Goal: Task Accomplishment & Management: Use online tool/utility

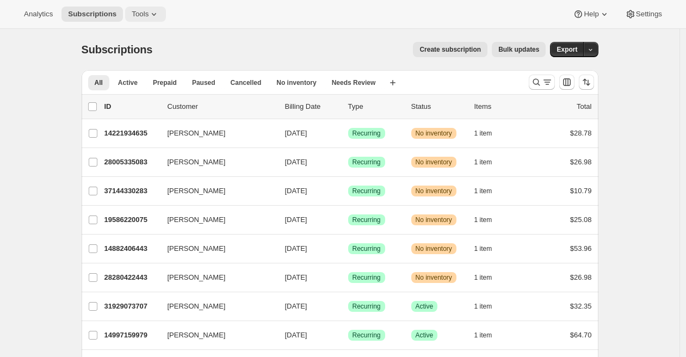
click at [153, 16] on icon at bounding box center [154, 14] width 11 height 11
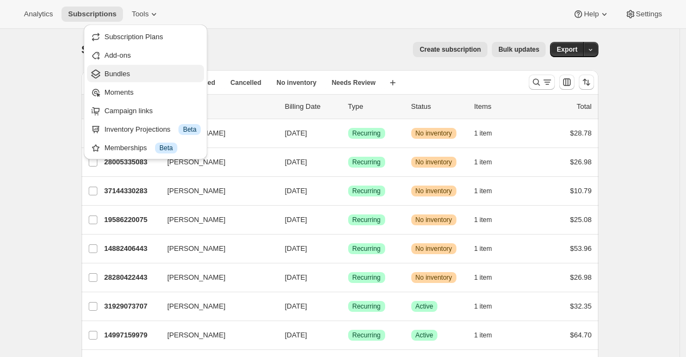
click at [139, 75] on span "Bundles" at bounding box center [152, 74] width 96 height 11
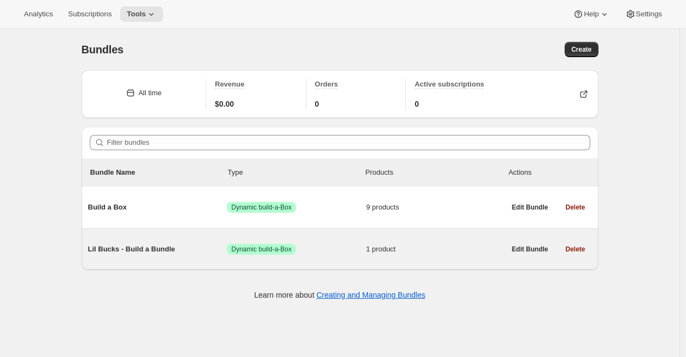
click at [128, 248] on span "Lil Bucks - Build a Bundle" at bounding box center [157, 249] width 139 height 11
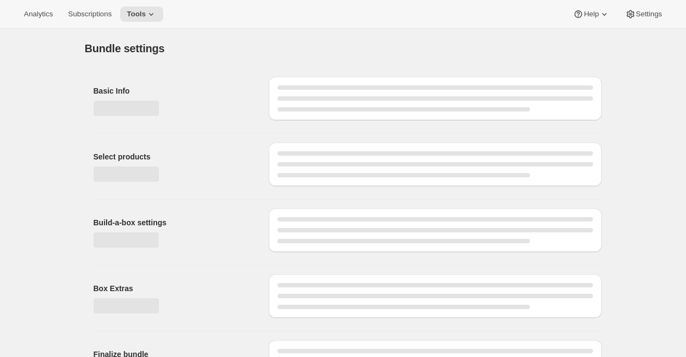
type input "Lil Bucks - Build a Bundle"
radio input "true"
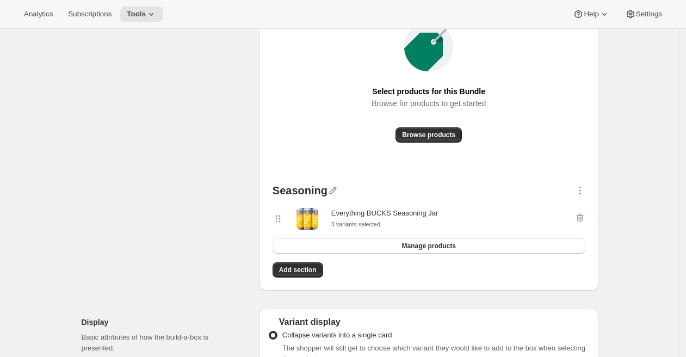
scroll to position [596, 0]
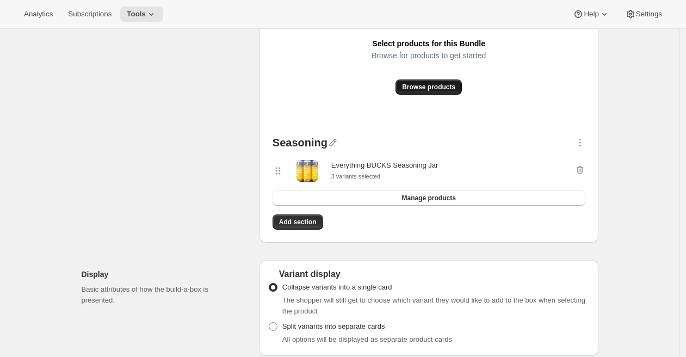
click at [445, 87] on span "Browse products" at bounding box center [428, 87] width 53 height 9
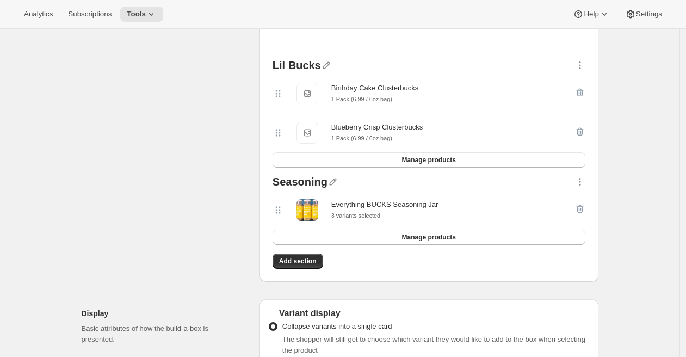
scroll to position [447, 0]
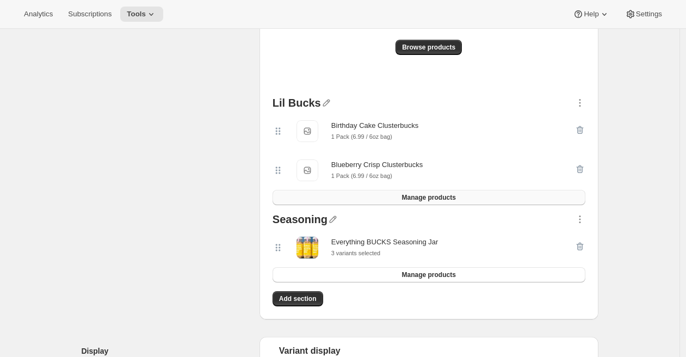
click at [503, 195] on button "Manage products" at bounding box center [429, 197] width 313 height 15
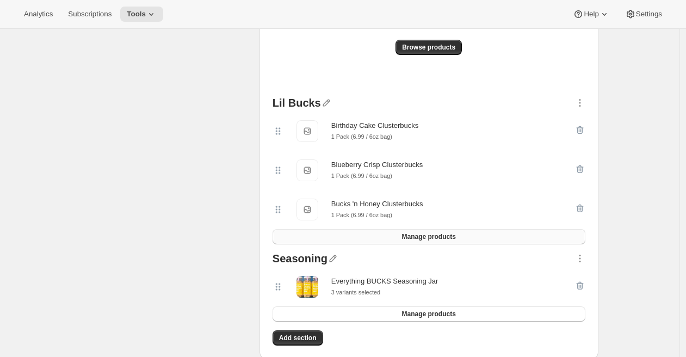
click at [442, 238] on span "Manage products" at bounding box center [428, 236] width 54 height 9
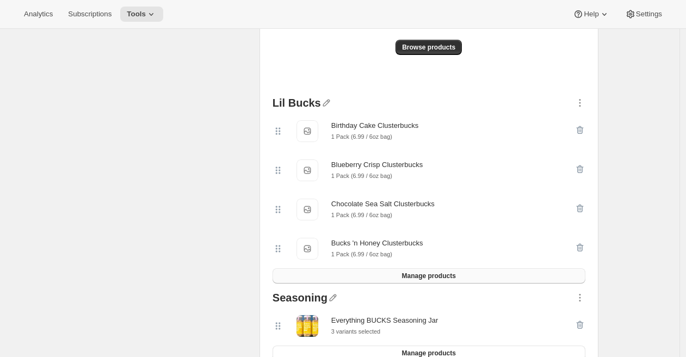
click at [386, 277] on button "Manage products" at bounding box center [429, 275] width 313 height 15
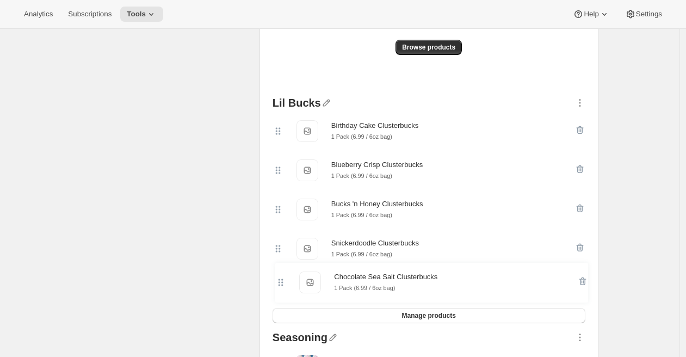
scroll to position [448, 0]
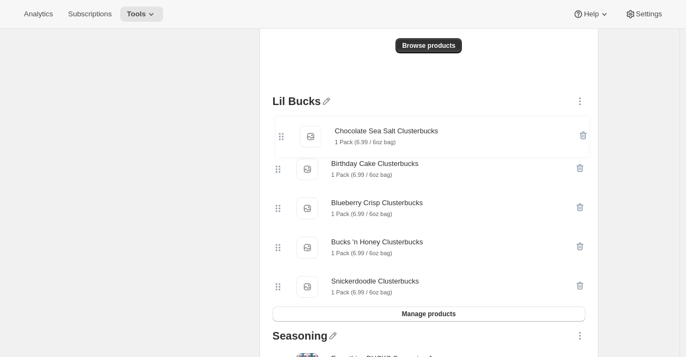
drag, startPoint x: 283, startPoint y: 289, endPoint x: 282, endPoint y: 133, distance: 156.7
click at [282, 133] on div "Birthday Cake Clusterbucks Birthday Cake Clusterbucks 1 Pack (6.99 / 6oz bag) B…" at bounding box center [429, 208] width 313 height 196
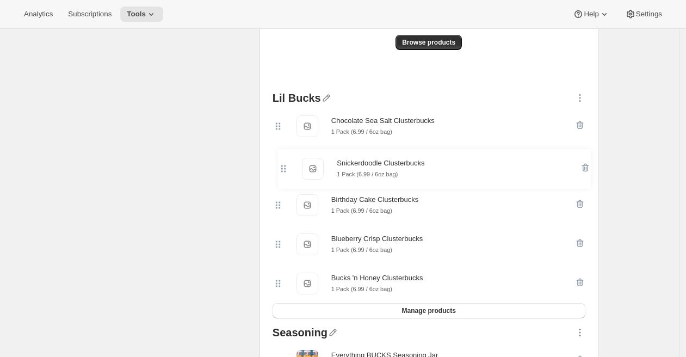
drag, startPoint x: 281, startPoint y: 289, endPoint x: 283, endPoint y: 168, distance: 121.9
click at [284, 168] on div "Chocolate Sea Salt Clusterbucks Chocolate Sea Salt Clusterbucks 1 Pack (6.99 / …" at bounding box center [429, 205] width 313 height 196
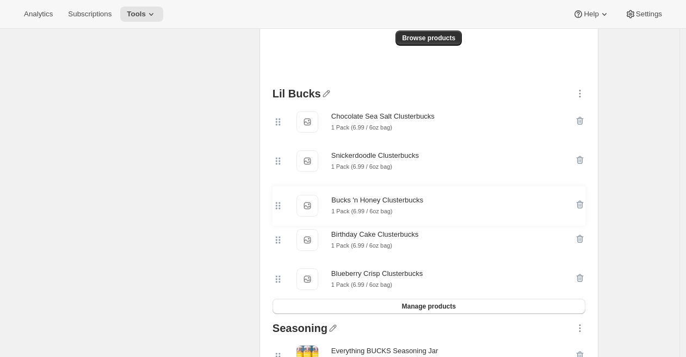
drag, startPoint x: 281, startPoint y: 286, endPoint x: 277, endPoint y: 204, distance: 81.7
click at [278, 203] on div "Chocolate Sea Salt Clusterbucks Chocolate Sea Salt Clusterbucks 1 Pack (6.99 / …" at bounding box center [429, 200] width 313 height 196
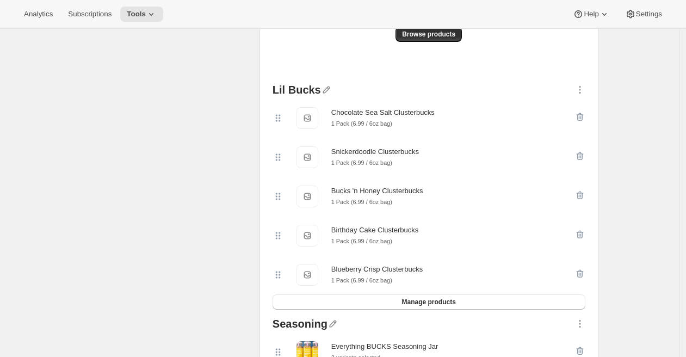
scroll to position [460, 0]
drag, startPoint x: 279, startPoint y: 280, endPoint x: 280, endPoint y: 231, distance: 49.0
click at [280, 231] on div "Chocolate Sea Salt Clusterbucks Chocolate Sea Salt Clusterbucks 1 Pack (6.99 / …" at bounding box center [429, 196] width 313 height 196
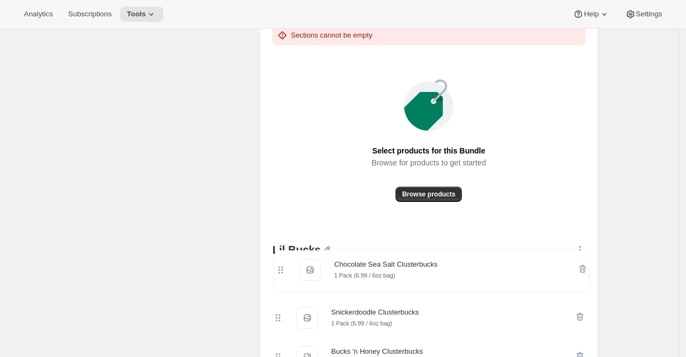
scroll to position [301, 0]
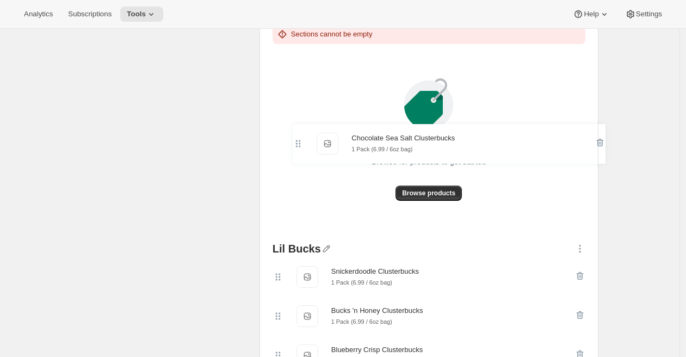
drag, startPoint x: 280, startPoint y: 282, endPoint x: 292, endPoint y: 129, distance: 153.4
click at [293, 129] on div "Clusterbucks Sections cannot be empty Select products for this Bundle Browse fo…" at bounding box center [429, 288] width 322 height 573
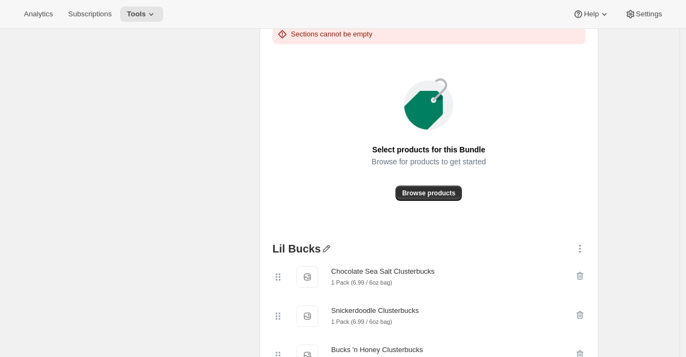
click at [326, 246] on icon "button" at bounding box center [326, 248] width 7 height 7
click at [255, 222] on div "Select products Select which products you would like offer in this Bundle. Prod…" at bounding box center [340, 271] width 517 height 622
drag, startPoint x: 297, startPoint y: 249, endPoint x: 295, endPoint y: 195, distance: 53.4
click at [296, 195] on div "Clusterbucks Sections cannot be empty Select products for this Bundle Browse fo…" at bounding box center [429, 288] width 322 height 572
drag, startPoint x: 583, startPoint y: 248, endPoint x: 582, endPoint y: 209, distance: 38.1
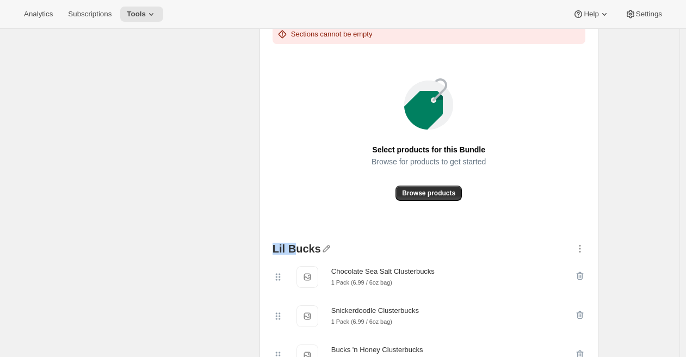
click at [582, 209] on div "Clusterbucks Sections cannot be empty Select products for this Bundle Browse fo…" at bounding box center [429, 288] width 322 height 572
click at [440, 186] on button "Browse products" at bounding box center [429, 193] width 66 height 15
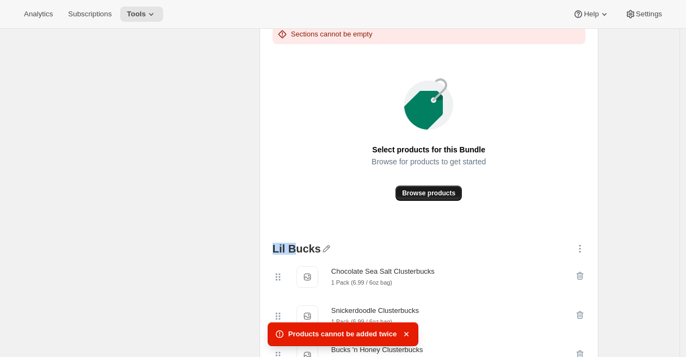
click at [422, 193] on span "Browse products" at bounding box center [428, 193] width 53 height 9
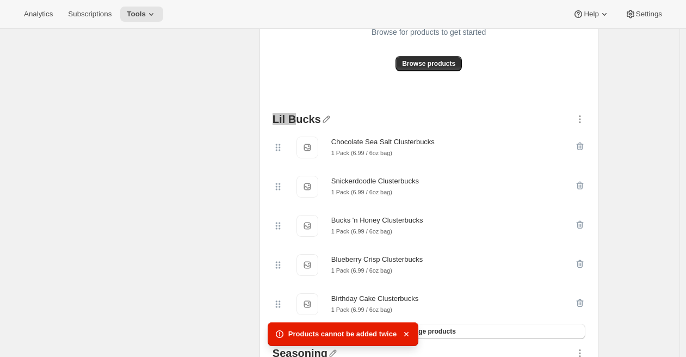
scroll to position [468, 0]
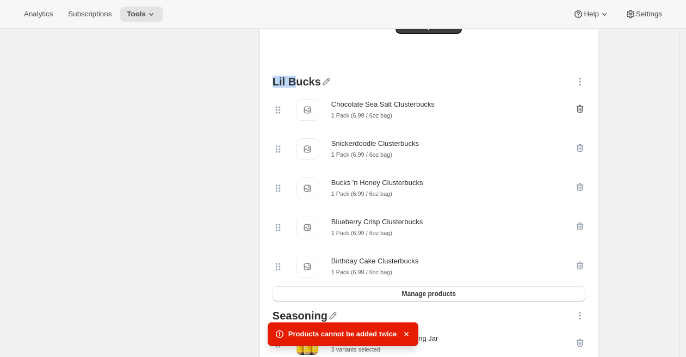
click at [581, 107] on icon "button" at bounding box center [580, 108] width 11 height 11
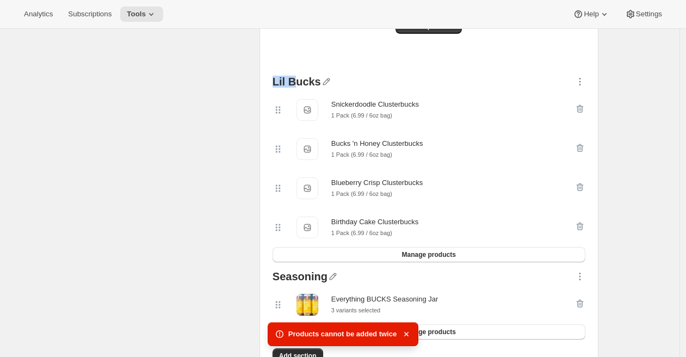
click at [581, 107] on icon "button" at bounding box center [580, 108] width 11 height 11
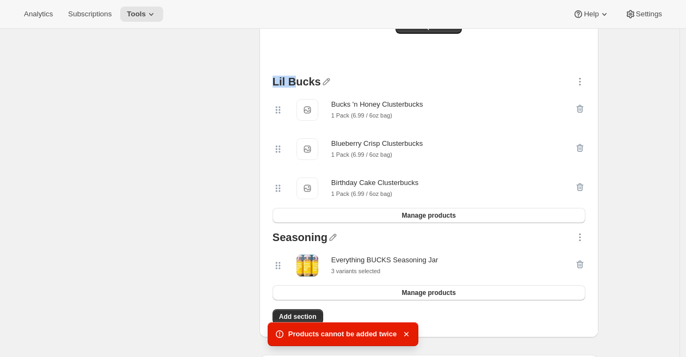
click at [581, 107] on icon "button" at bounding box center [580, 108] width 11 height 11
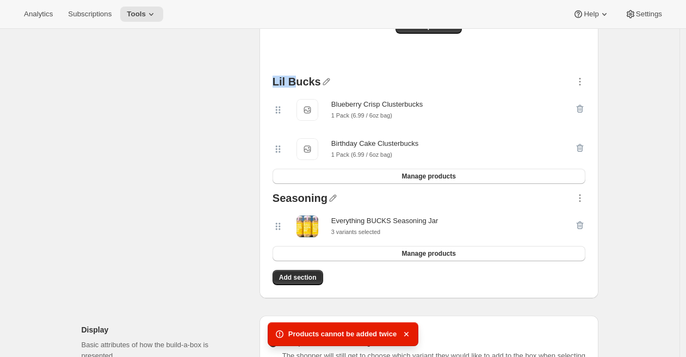
click at [581, 107] on icon "button" at bounding box center [580, 108] width 11 height 11
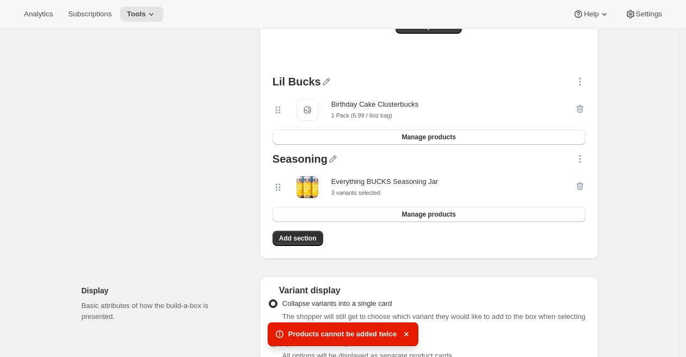
click at [581, 107] on div at bounding box center [580, 110] width 11 height 22
click at [449, 138] on span "Manage products" at bounding box center [428, 137] width 54 height 9
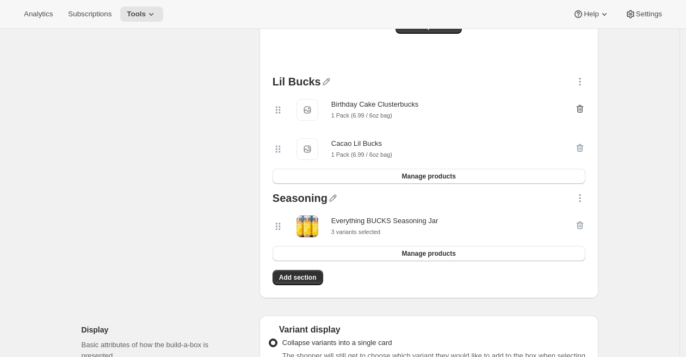
click at [583, 107] on icon "button" at bounding box center [580, 108] width 11 height 11
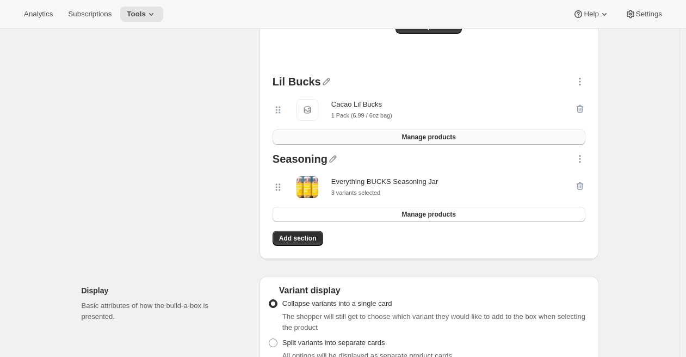
click at [444, 138] on span "Manage products" at bounding box center [428, 137] width 54 height 9
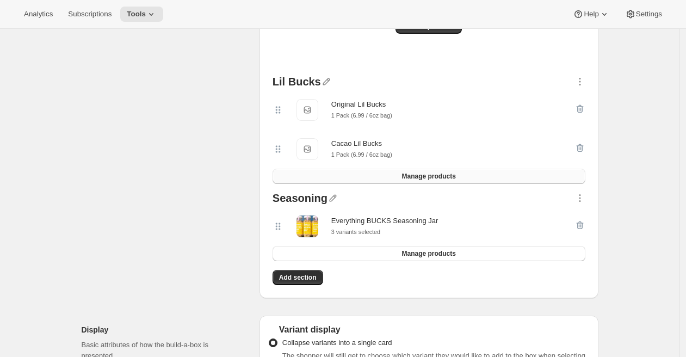
click at [449, 177] on span "Manage products" at bounding box center [428, 176] width 54 height 9
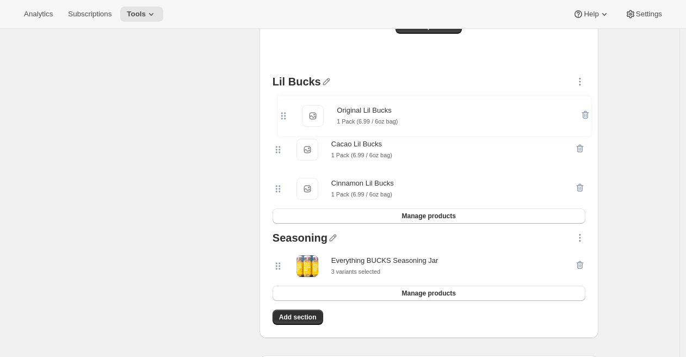
drag, startPoint x: 282, startPoint y: 187, endPoint x: 284, endPoint y: 111, distance: 76.2
click at [285, 111] on div "Cacao Lil Bucks Cacao Lil Bucks 1 Pack (6.99 / 6oz bag) Cinnamon Lil Bucks Cinn…" at bounding box center [429, 149] width 313 height 118
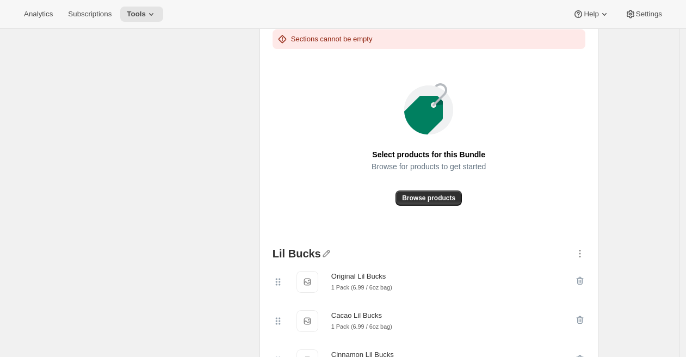
scroll to position [279, 0]
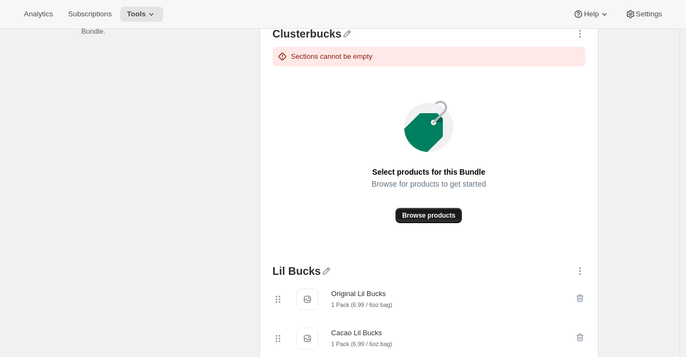
click at [432, 219] on span "Browse products" at bounding box center [428, 215] width 53 height 9
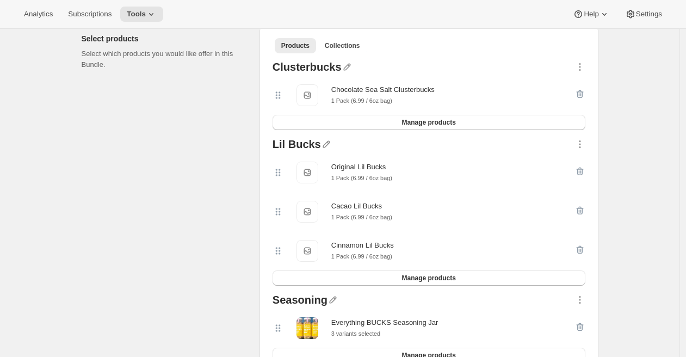
scroll to position [200, 0]
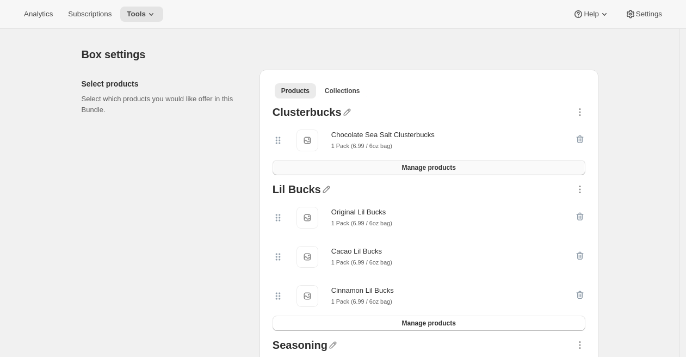
click at [400, 171] on button "Manage products" at bounding box center [429, 167] width 313 height 15
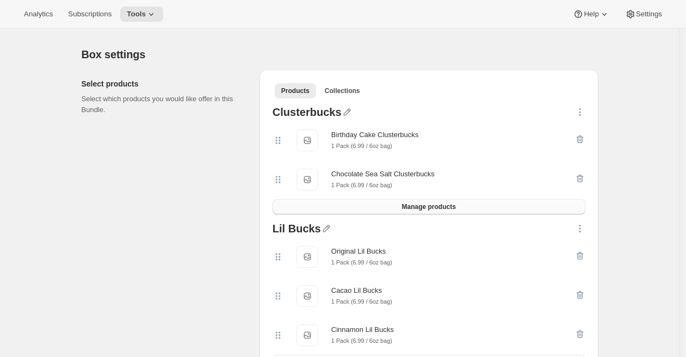
click at [403, 211] on button "Manage products" at bounding box center [429, 206] width 313 height 15
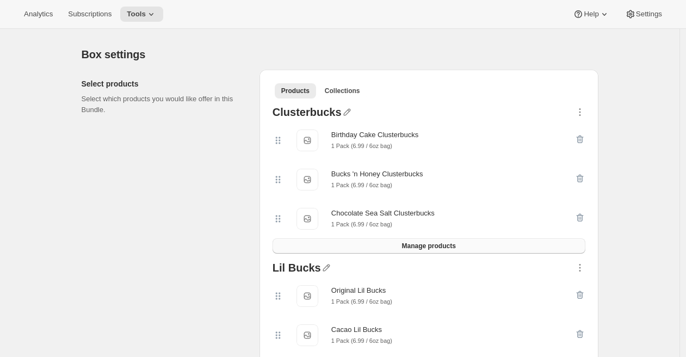
click at [380, 248] on button "Manage products" at bounding box center [429, 245] width 313 height 15
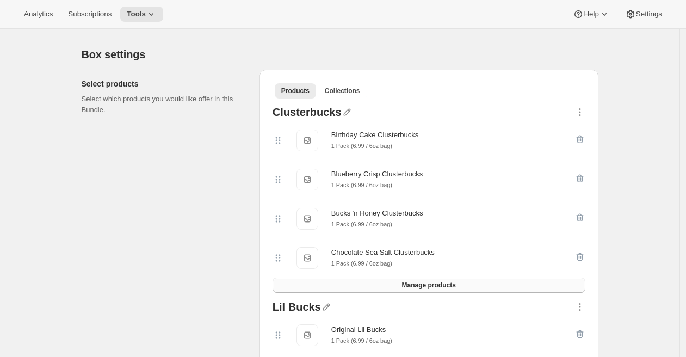
click at [422, 292] on button "Manage products" at bounding box center [429, 284] width 313 height 15
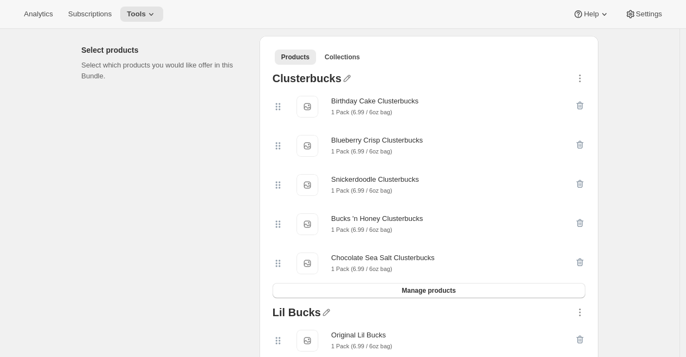
scroll to position [235, 0]
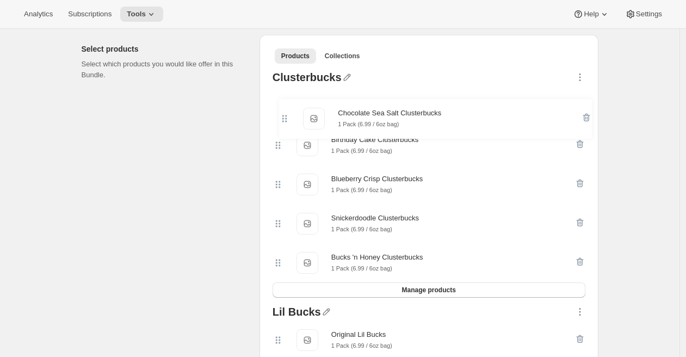
drag, startPoint x: 277, startPoint y: 268, endPoint x: 278, endPoint y: 117, distance: 151.2
click at [279, 115] on div "Birthday Cake Clusterbucks Birthday Cake Clusterbucks 1 Pack (6.99 / 6oz bag) B…" at bounding box center [429, 184] width 313 height 196
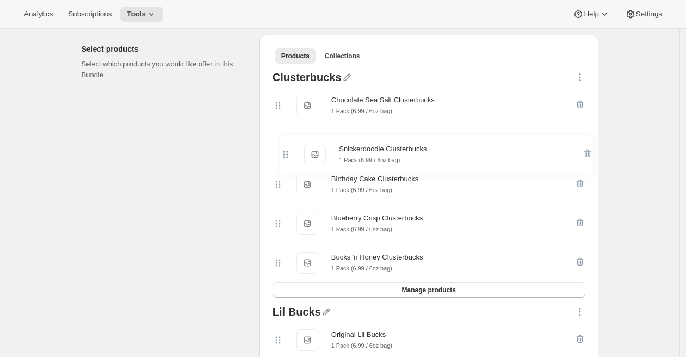
drag, startPoint x: 279, startPoint y: 226, endPoint x: 283, endPoint y: 151, distance: 75.2
click at [284, 151] on div "Chocolate Sea Salt Clusterbucks Chocolate Sea Salt Clusterbucks 1 Pack (6.99 / …" at bounding box center [429, 184] width 313 height 196
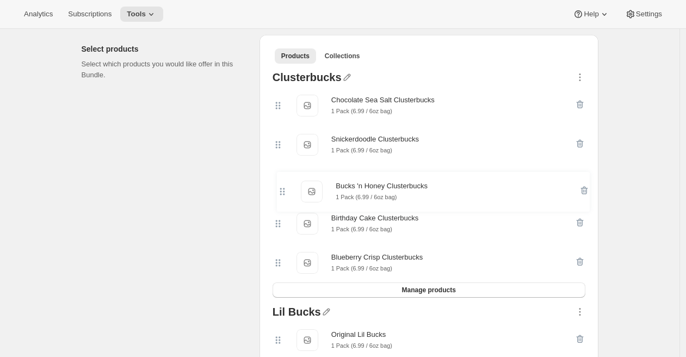
drag, startPoint x: 283, startPoint y: 270, endPoint x: 283, endPoint y: 186, distance: 84.9
click at [284, 186] on div "Chocolate Sea Salt Clusterbucks Chocolate Sea Salt Clusterbucks 1 Pack (6.99 / …" at bounding box center [429, 184] width 313 height 196
drag, startPoint x: 284, startPoint y: 266, endPoint x: 283, endPoint y: 226, distance: 39.7
click at [283, 226] on div "Chocolate Sea Salt Clusterbucks Chocolate Sea Salt Clusterbucks 1 Pack (6.99 / …" at bounding box center [429, 184] width 313 height 196
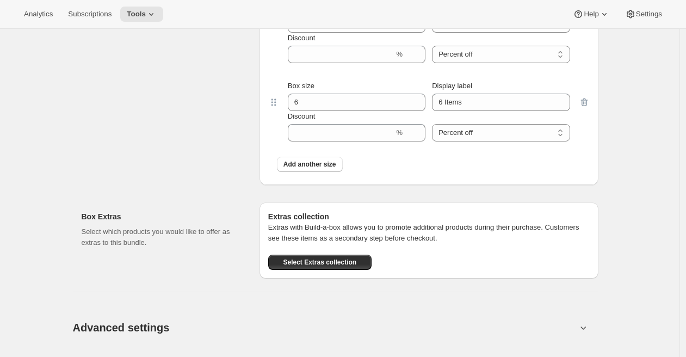
scroll to position [946, 0]
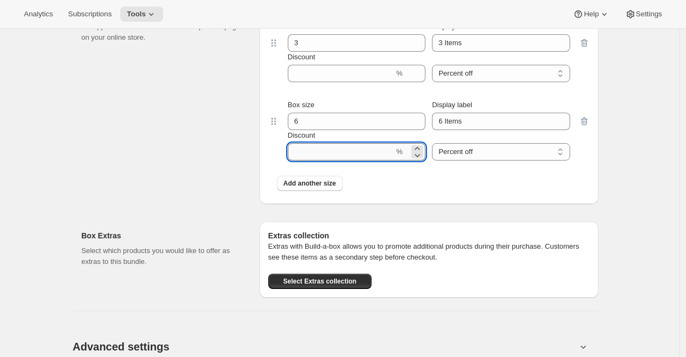
click at [380, 151] on input "Discount" at bounding box center [341, 151] width 107 height 17
type input "5"
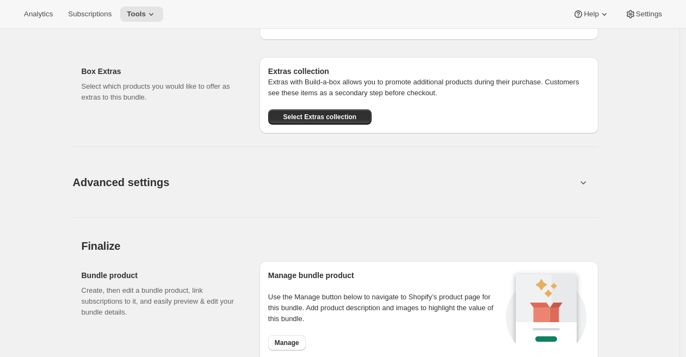
scroll to position [1244, 0]
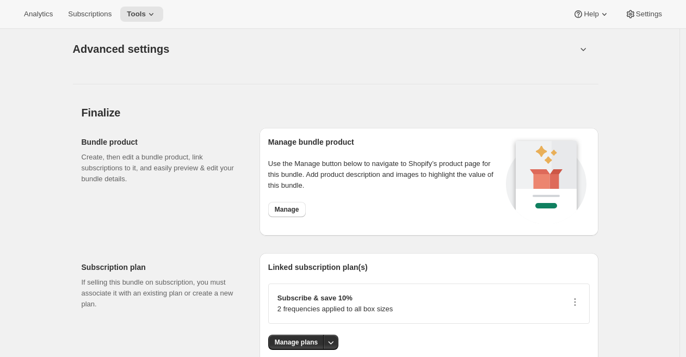
click at [149, 52] on span "Advanced settings" at bounding box center [121, 48] width 97 height 17
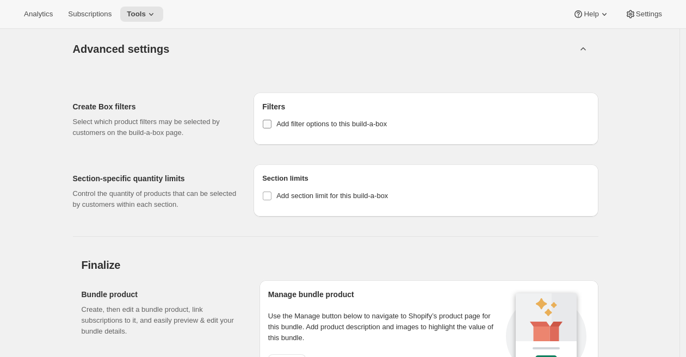
click at [298, 128] on span "Add filter options to this build-a-box" at bounding box center [331, 124] width 110 height 8
click at [271, 128] on input "Add filter options to this build-a-box" at bounding box center [267, 124] width 9 height 9
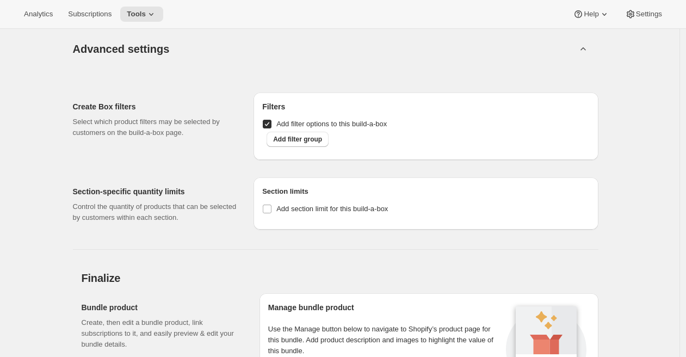
click at [298, 128] on span "Add filter options to this build-a-box" at bounding box center [331, 124] width 110 height 8
click at [271, 128] on input "Add filter options to this build-a-box" at bounding box center [267, 124] width 9 height 9
checkbox input "false"
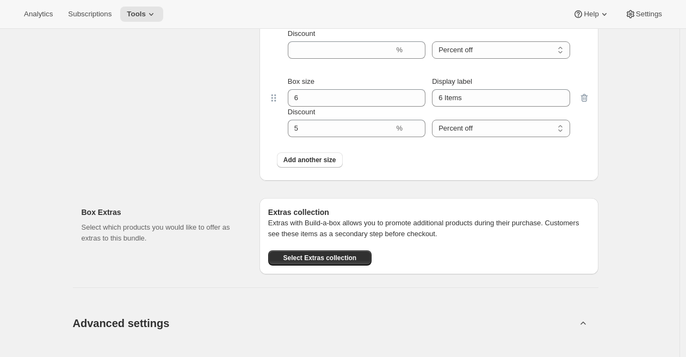
scroll to position [977, 0]
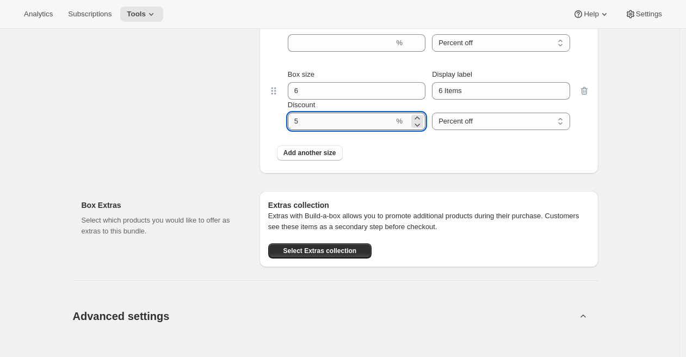
click at [304, 128] on input "Discount" at bounding box center [341, 121] width 107 height 17
click at [205, 153] on div "Build-a-box settings Enter sizes and prices for each box. These boxes will appe…" at bounding box center [166, 65] width 169 height 218
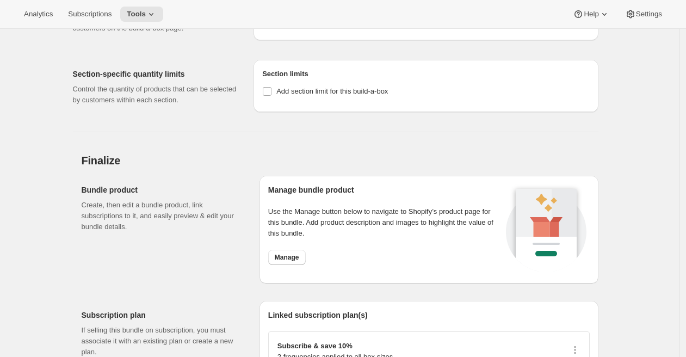
scroll to position [1349, 0]
click at [284, 261] on span "Manage" at bounding box center [287, 256] width 24 height 9
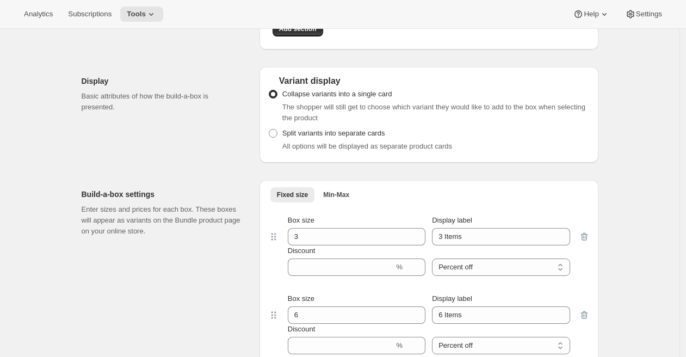
scroll to position [753, 0]
click at [349, 194] on span "Min-Max" at bounding box center [336, 193] width 26 height 9
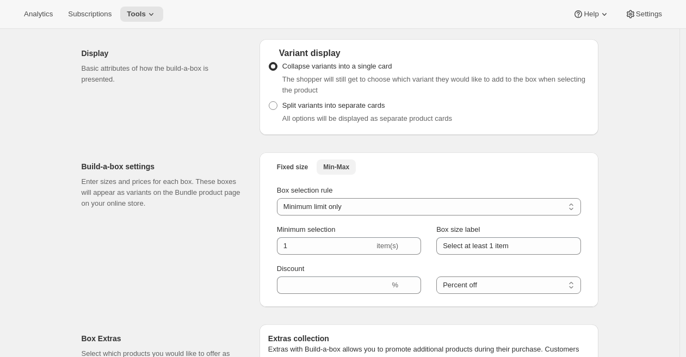
scroll to position [781, 0]
click at [279, 168] on button "Fixed size" at bounding box center [292, 166] width 44 height 15
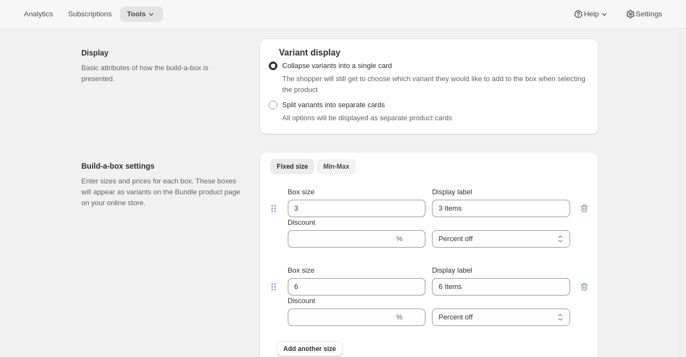
click at [324, 164] on button "Min-Max" at bounding box center [336, 166] width 39 height 15
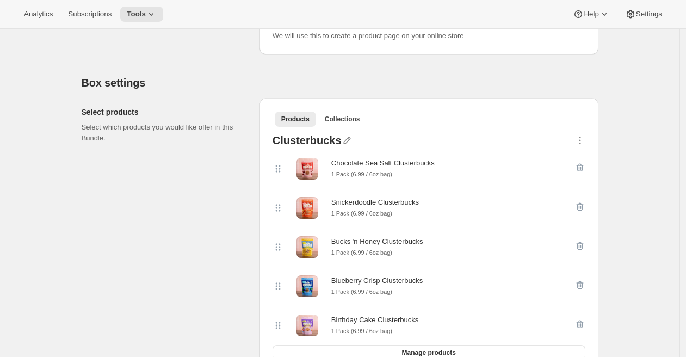
scroll to position [0, 0]
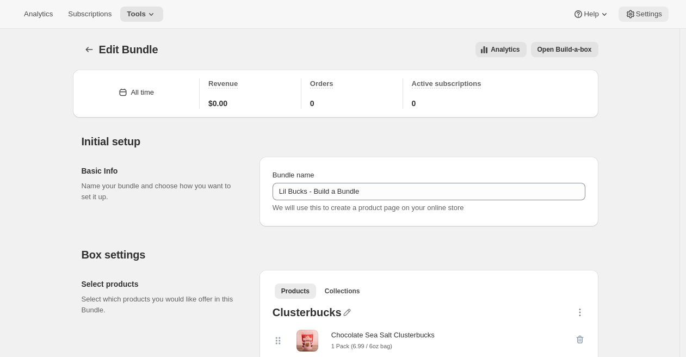
click at [639, 10] on span "Settings" at bounding box center [649, 14] width 26 height 9
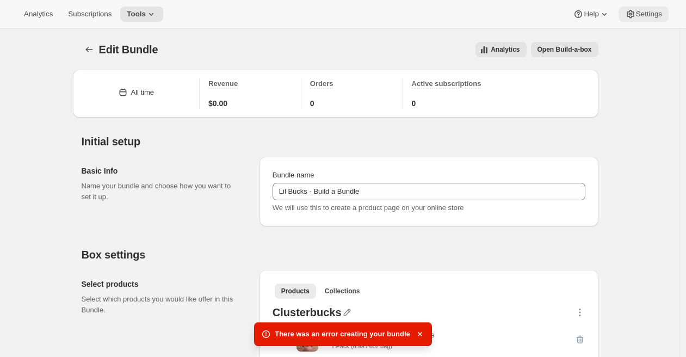
click at [644, 15] on span "Settings" at bounding box center [649, 14] width 26 height 9
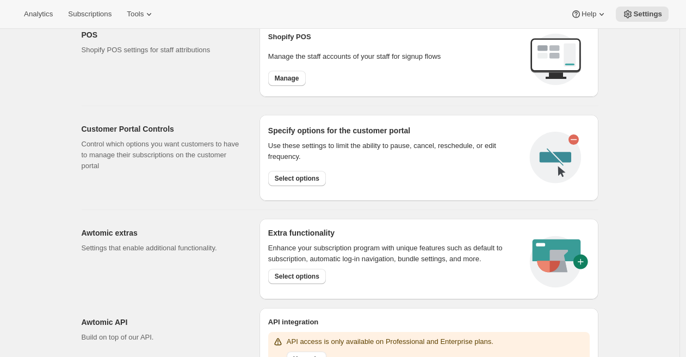
scroll to position [506, 0]
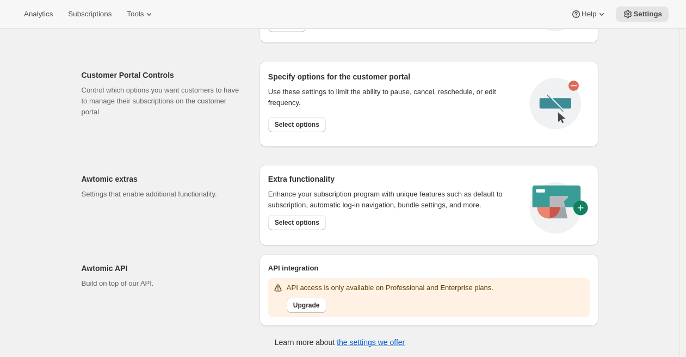
click at [146, 22] on div "Analytics Subscriptions Tools Help Settings" at bounding box center [343, 14] width 686 height 29
click at [144, 14] on span "Tools" at bounding box center [135, 14] width 17 height 9
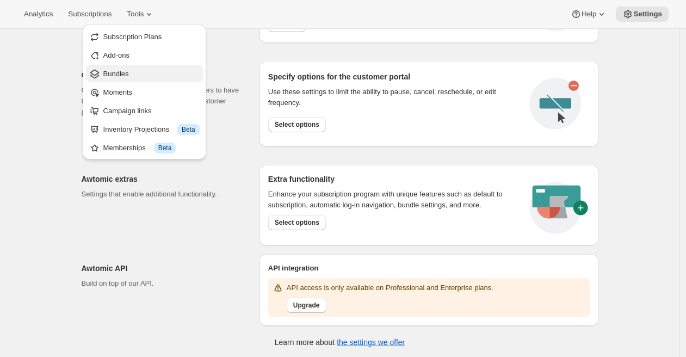
click at [152, 70] on span "Bundles" at bounding box center [151, 74] width 96 height 11
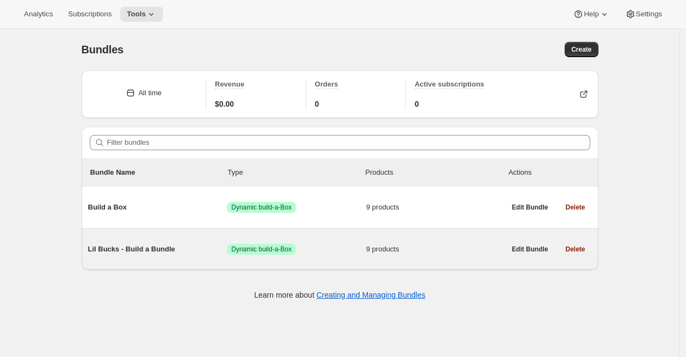
click at [158, 244] on span "Lil Bucks - Build a Bundle" at bounding box center [157, 249] width 139 height 11
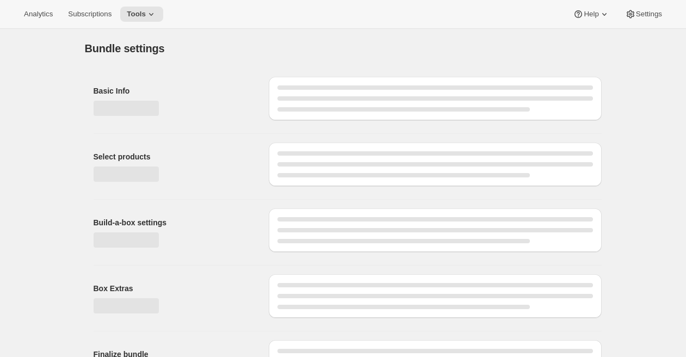
type input "Lil Bucks - Build a Bundle"
radio input "true"
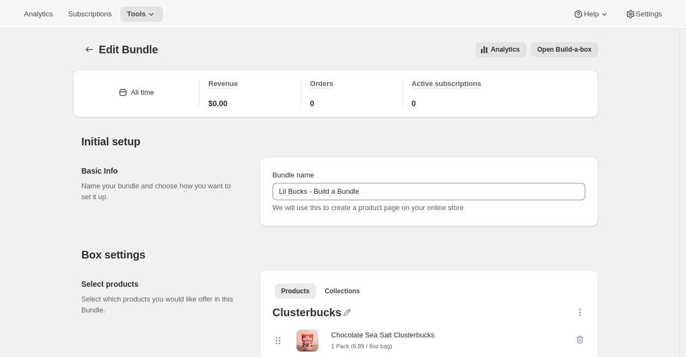
click at [570, 46] on span "Open Build-a-box" at bounding box center [565, 49] width 54 height 9
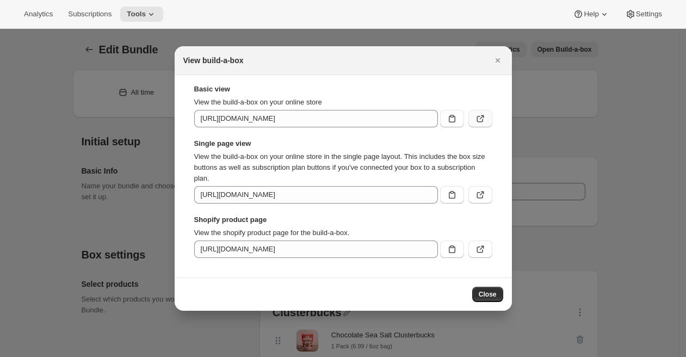
click at [480, 115] on icon ":rj2:" at bounding box center [480, 118] width 11 height 11
click at [75, 90] on div at bounding box center [343, 178] width 686 height 357
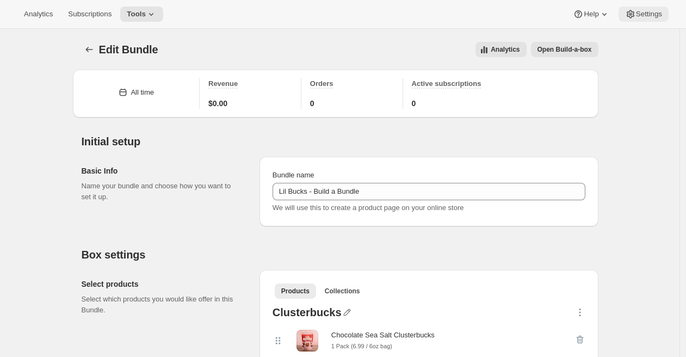
click at [631, 17] on icon at bounding box center [630, 14] width 11 height 11
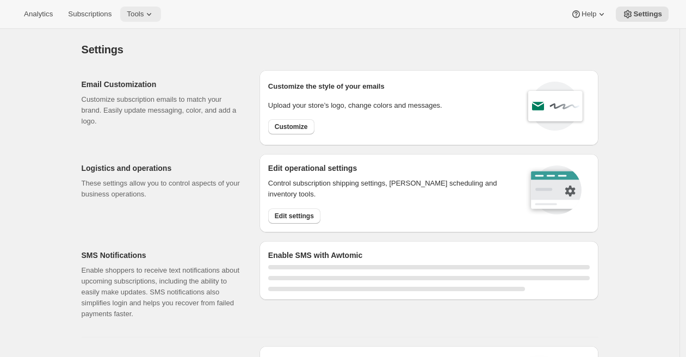
click at [155, 9] on icon at bounding box center [149, 14] width 11 height 11
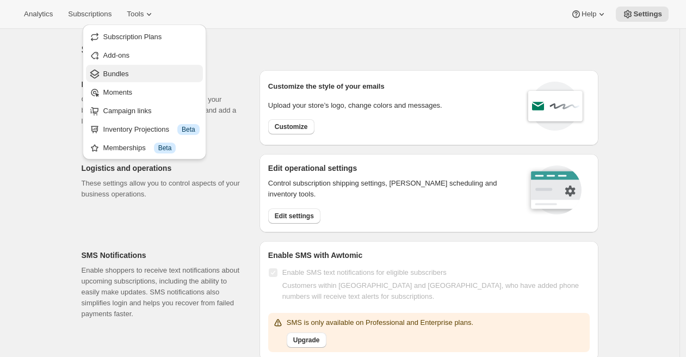
click at [138, 73] on span "Bundles" at bounding box center [151, 74] width 96 height 11
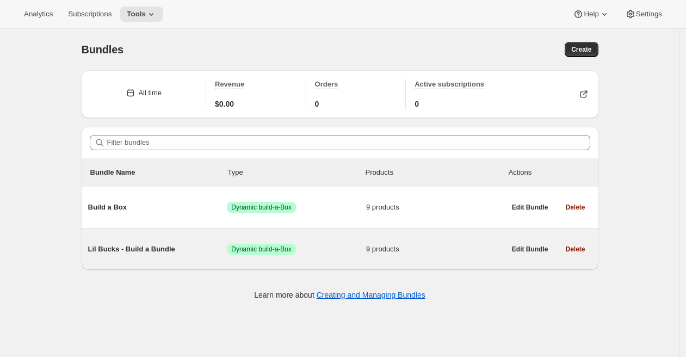
click at [125, 250] on span "Lil Bucks - Build a Bundle" at bounding box center [157, 249] width 139 height 11
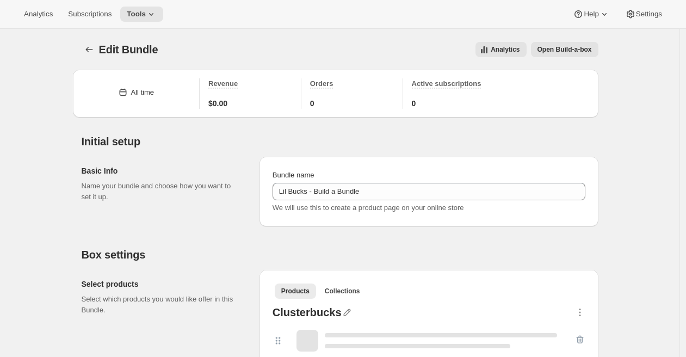
type input "Lil Bucks - Build a Bundle"
radio input "true"
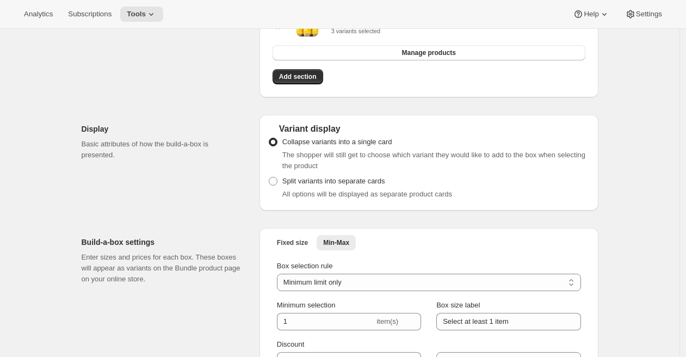
scroll to position [781, 0]
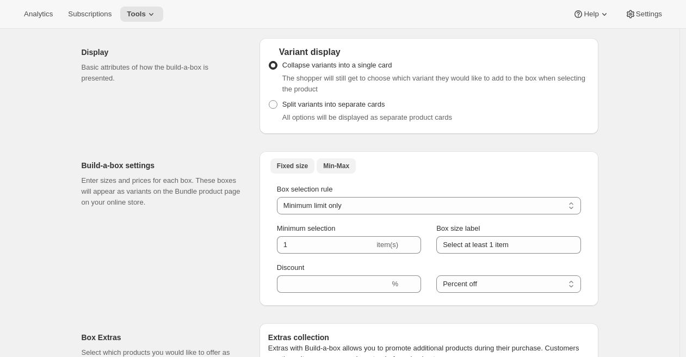
click at [305, 170] on span "Fixed size" at bounding box center [292, 166] width 31 height 9
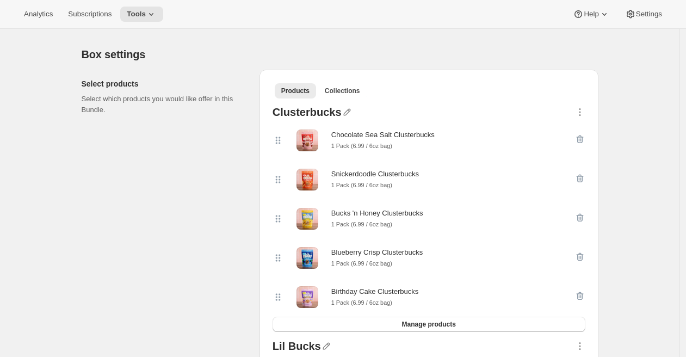
scroll to position [0, 0]
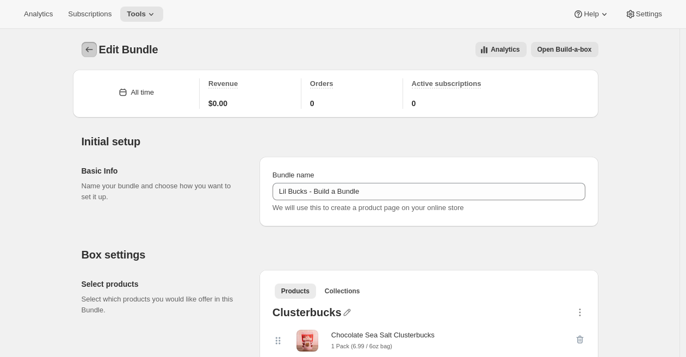
click at [95, 48] on icon "Bundles" at bounding box center [89, 49] width 11 height 11
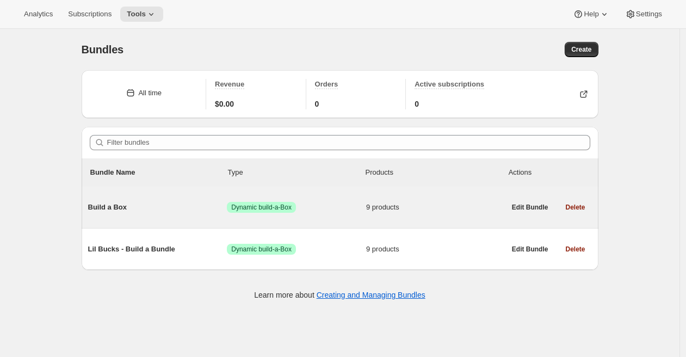
click at [112, 207] on span "Build a Box" at bounding box center [157, 207] width 139 height 11
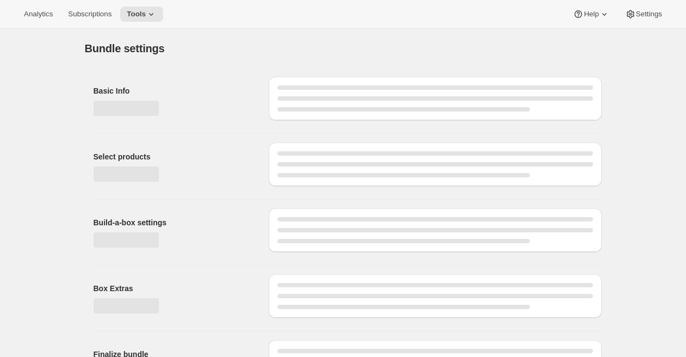
type input "Build a Box"
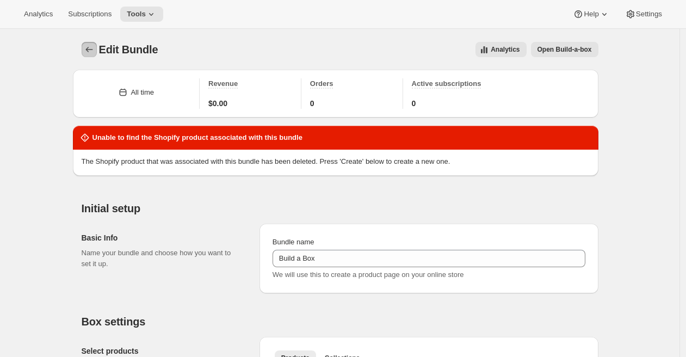
click at [91, 51] on icon "Bundles" at bounding box center [89, 49] width 11 height 11
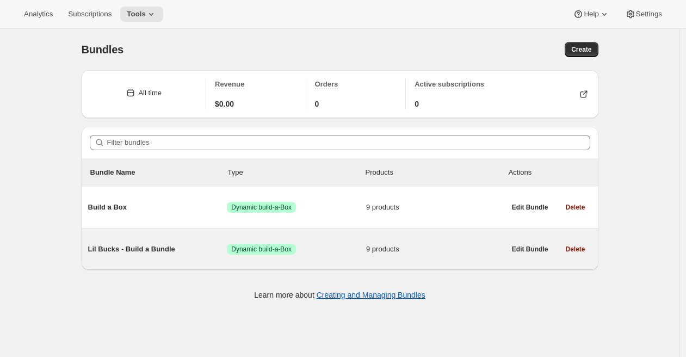
click at [133, 252] on span "Lil Bucks - Build a Bundle" at bounding box center [157, 249] width 139 height 11
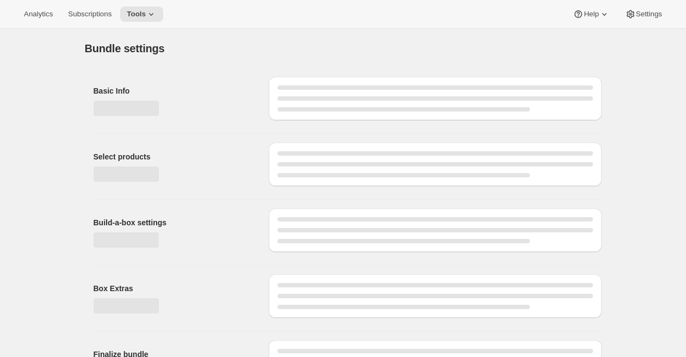
type input "Lil Bucks - Build a Bundle"
radio input "true"
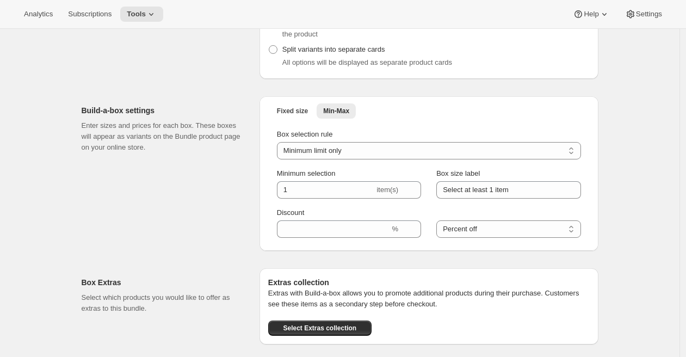
scroll to position [895, 0]
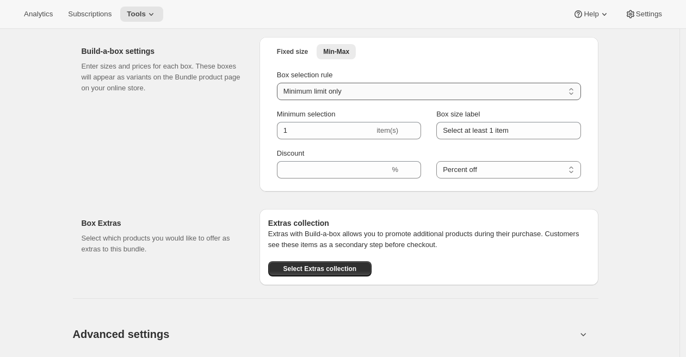
click at [359, 98] on select "Minimum limit only Maximum limit only Minimum and Maximum limits" at bounding box center [429, 91] width 304 height 17
click at [482, 131] on input "Select at least 1 item" at bounding box center [508, 130] width 144 height 17
click at [289, 56] on span "Fixed size" at bounding box center [292, 51] width 31 height 9
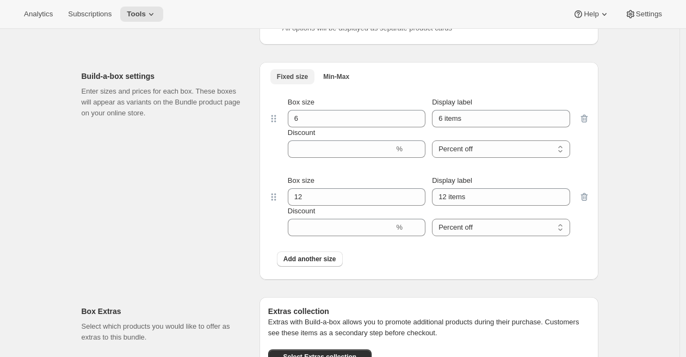
scroll to position [873, 0]
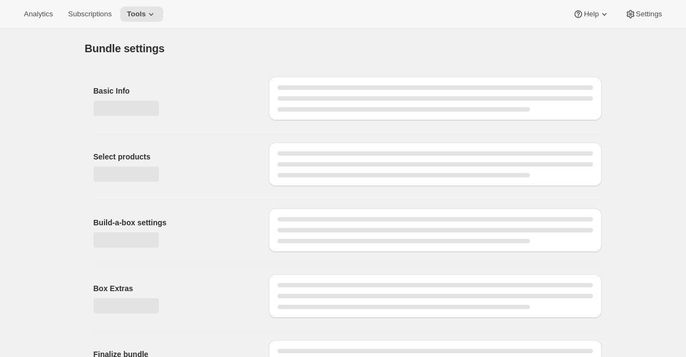
type input "Lil Bucks - Build a Bundle"
radio input "true"
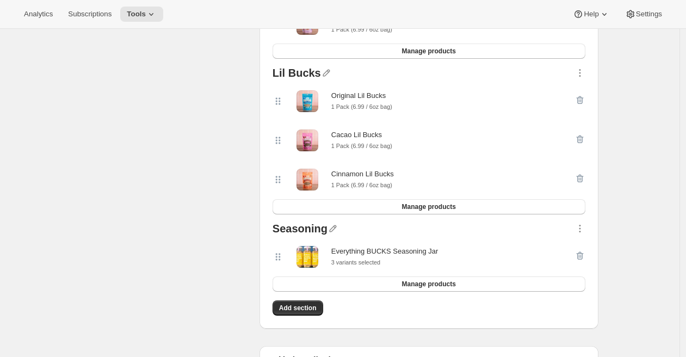
scroll to position [843, 0]
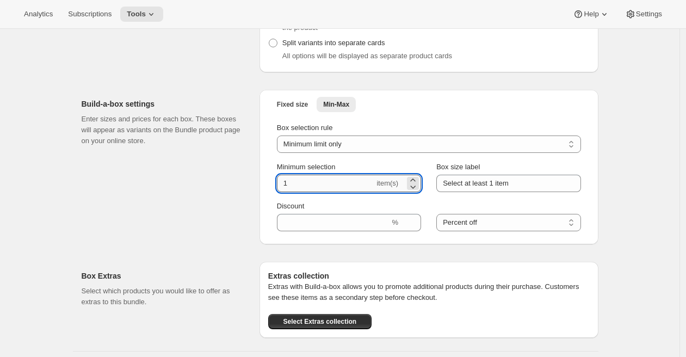
click at [300, 188] on input "1" at bounding box center [326, 183] width 98 height 17
click at [418, 183] on icon at bounding box center [412, 180] width 11 height 11
type input "3"
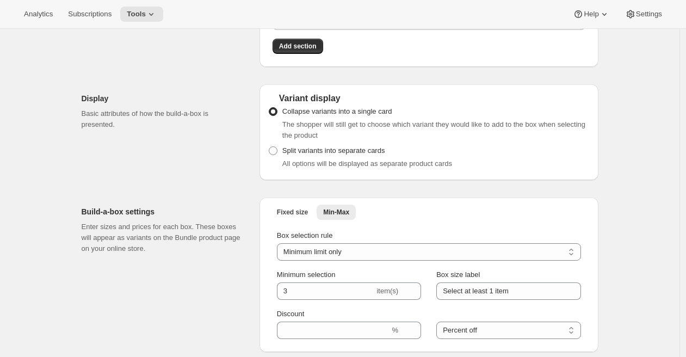
scroll to position [0, 0]
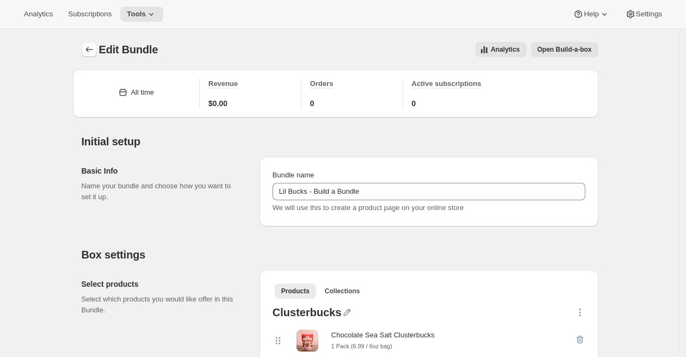
click at [92, 48] on icon "Bundles" at bounding box center [89, 49] width 11 height 11
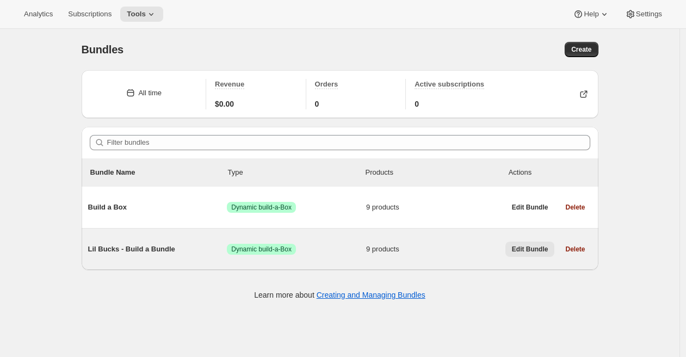
click at [536, 250] on span "Edit Bundle" at bounding box center [530, 249] width 36 height 9
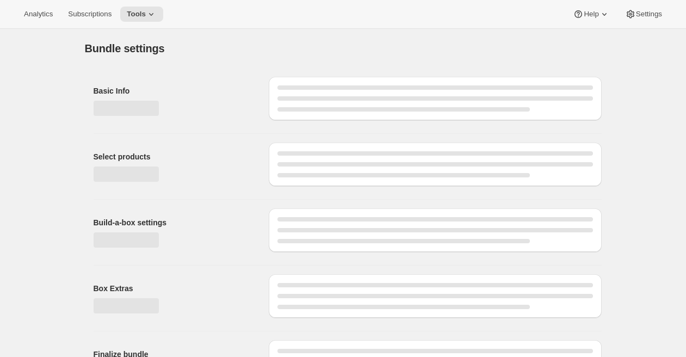
type input "Lil Bucks - Build a Bundle"
radio input "true"
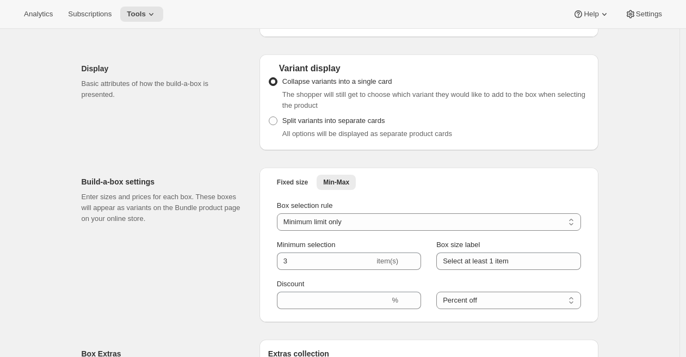
scroll to position [765, 0]
click at [279, 187] on button "Fixed size" at bounding box center [292, 181] width 44 height 15
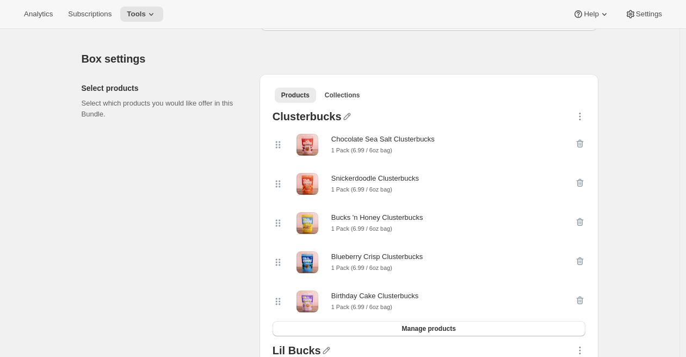
scroll to position [0, 0]
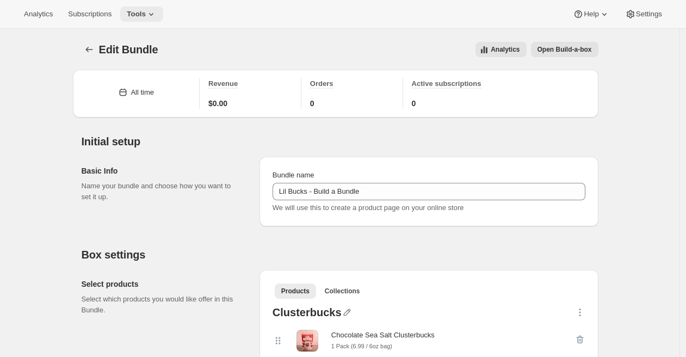
click at [157, 16] on icon at bounding box center [151, 14] width 11 height 11
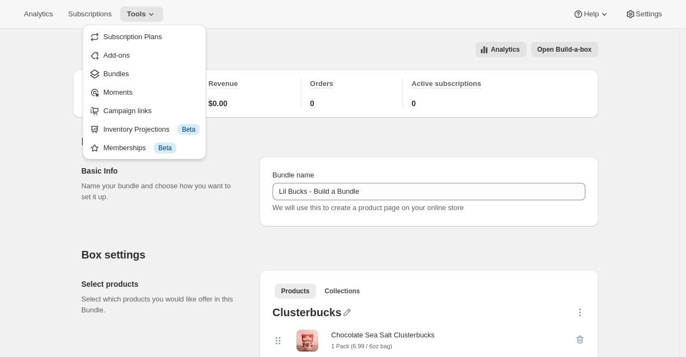
click at [236, 8] on div "Analytics Subscriptions Tools Help Settings" at bounding box center [343, 14] width 686 height 29
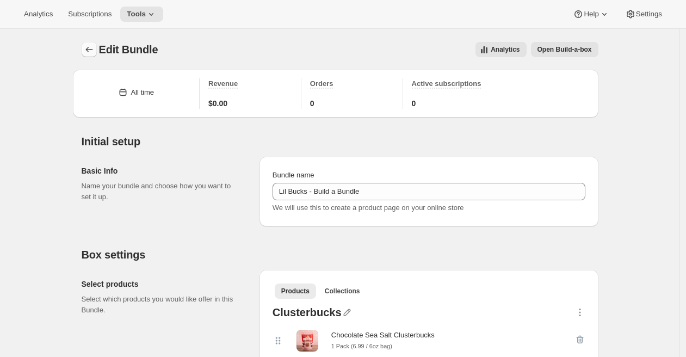
click at [97, 47] on button "Bundles" at bounding box center [89, 49] width 15 height 15
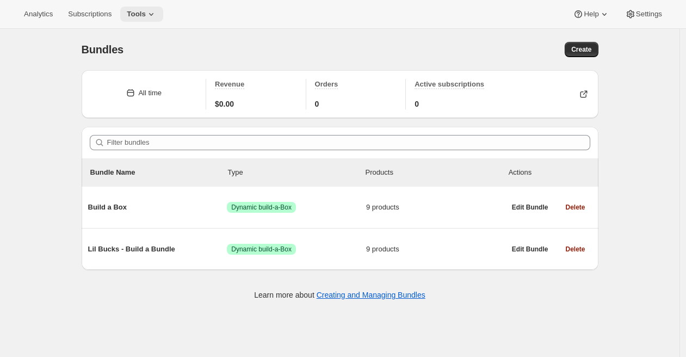
click at [143, 18] on button "Tools" at bounding box center [141, 14] width 43 height 15
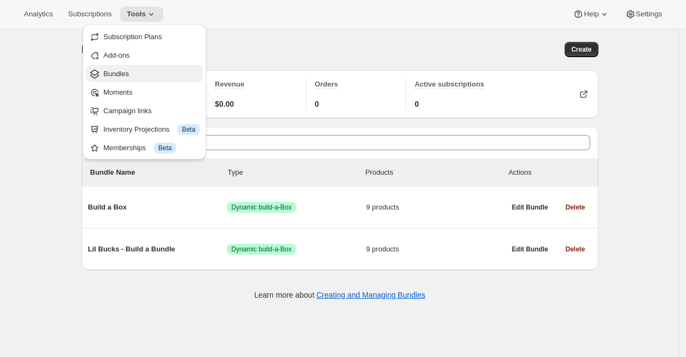
click at [131, 70] on span "Bundles" at bounding box center [151, 74] width 96 height 11
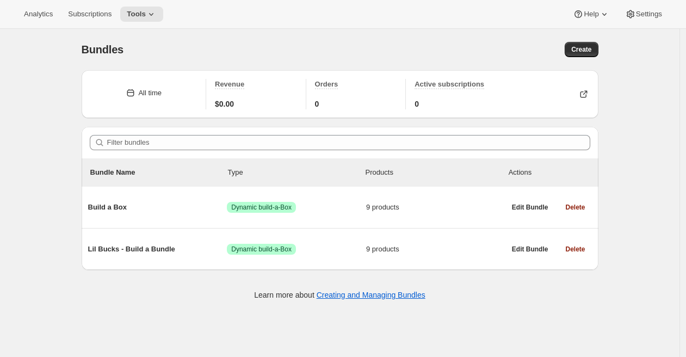
scroll to position [29, 0]
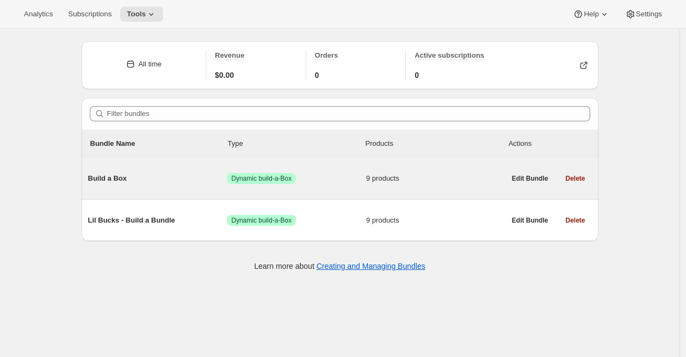
click at [113, 187] on div "Build a Box Success Dynamic build-a-Box 9 products" at bounding box center [296, 178] width 417 height 28
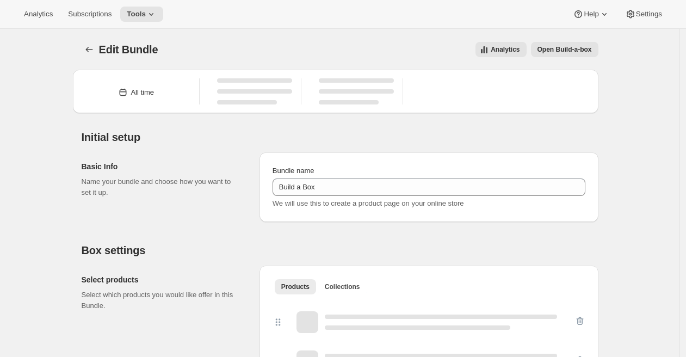
type input "Build a Box"
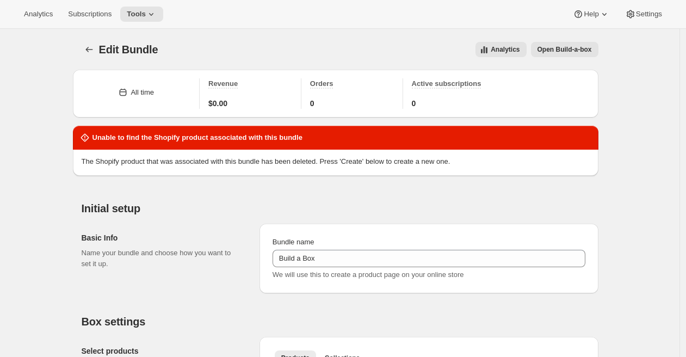
click at [565, 52] on span "Open Build-a-box" at bounding box center [565, 49] width 54 height 9
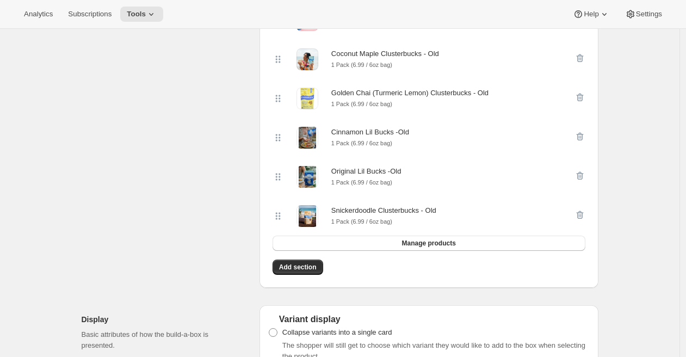
scroll to position [591, 0]
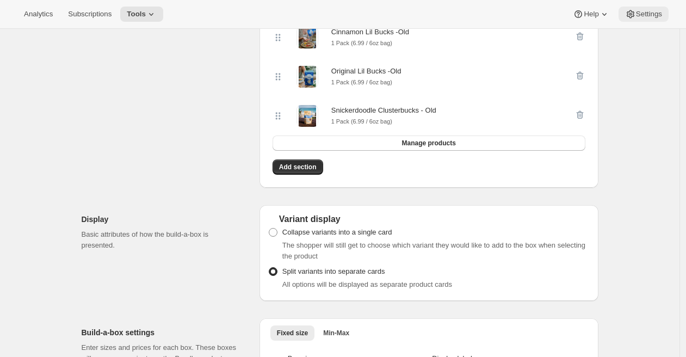
click at [642, 10] on span "Settings" at bounding box center [649, 14] width 26 height 9
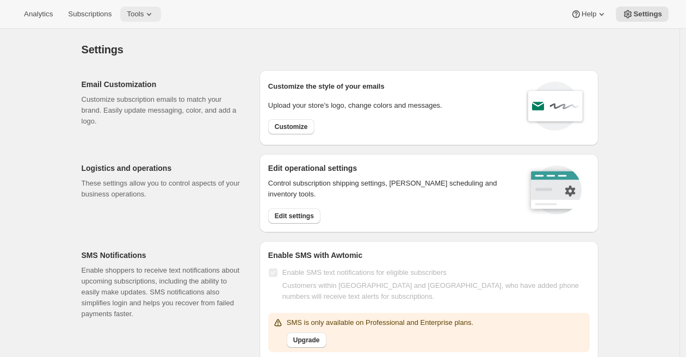
click at [155, 11] on icon at bounding box center [149, 14] width 11 height 11
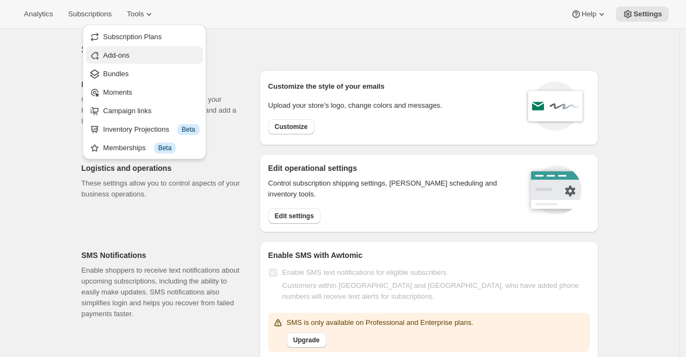
click at [126, 56] on span "Add-ons" at bounding box center [116, 55] width 26 height 8
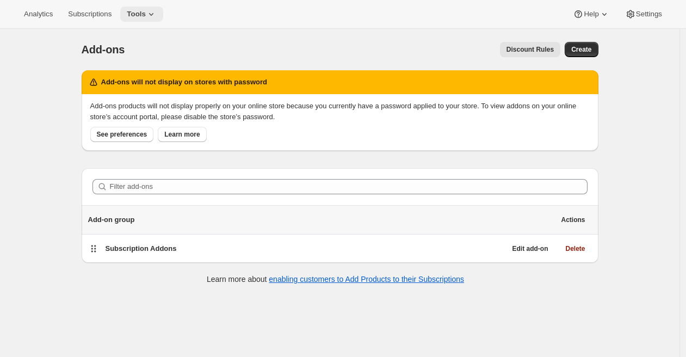
click at [146, 18] on span "Tools" at bounding box center [136, 14] width 19 height 9
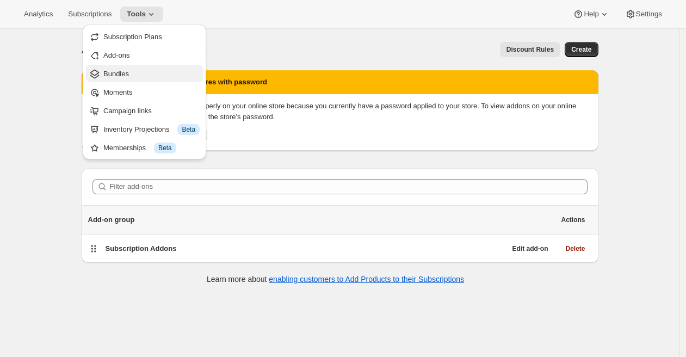
click at [133, 78] on span "Bundles" at bounding box center [151, 74] width 96 height 11
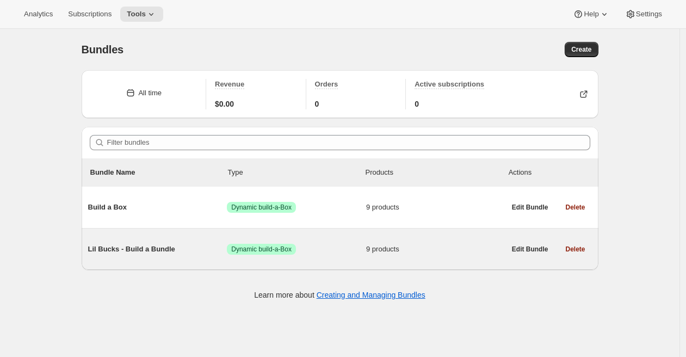
click at [113, 240] on div "Lil Bucks - Build a Bundle Success Dynamic build-a-Box 9 products" at bounding box center [296, 249] width 417 height 28
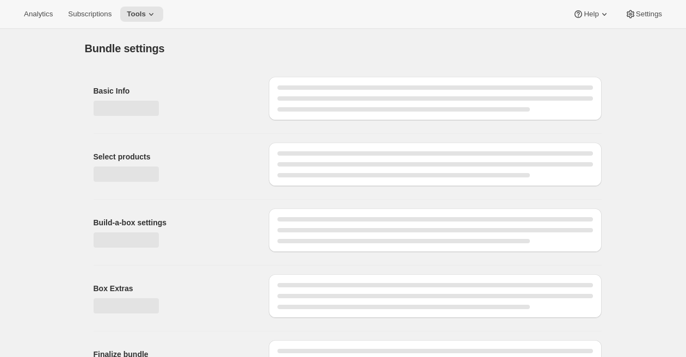
type input "Lil Bucks - Build a Bundle"
radio input "true"
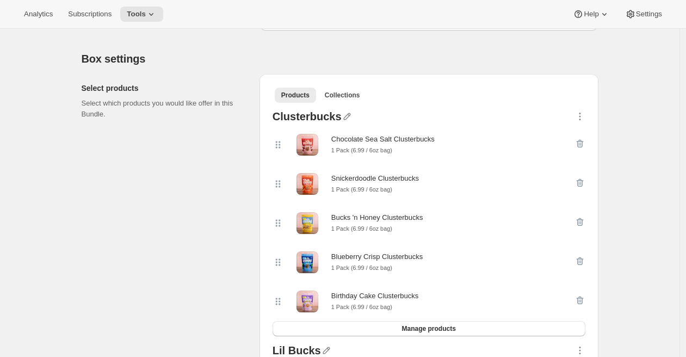
scroll to position [201, 0]
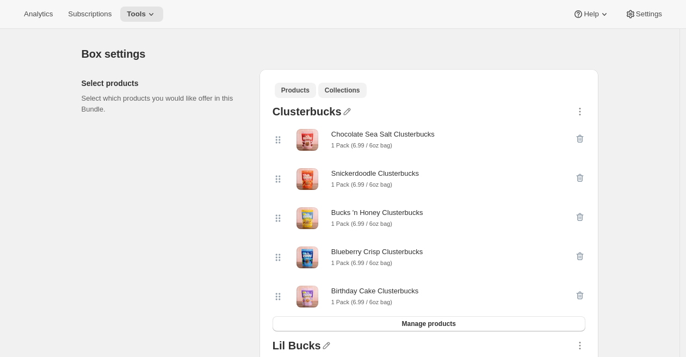
click at [339, 89] on span "Collections" at bounding box center [342, 90] width 35 height 9
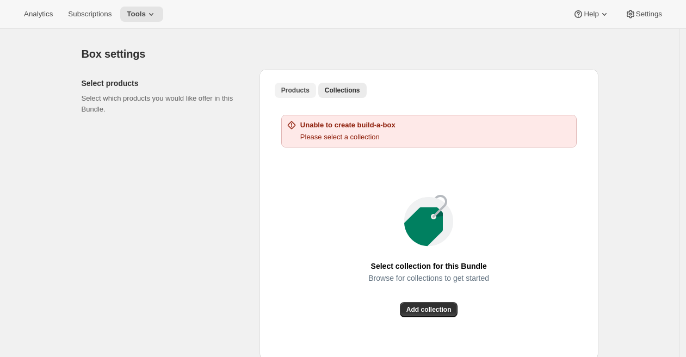
click at [301, 93] on span "Products" at bounding box center [295, 90] width 28 height 9
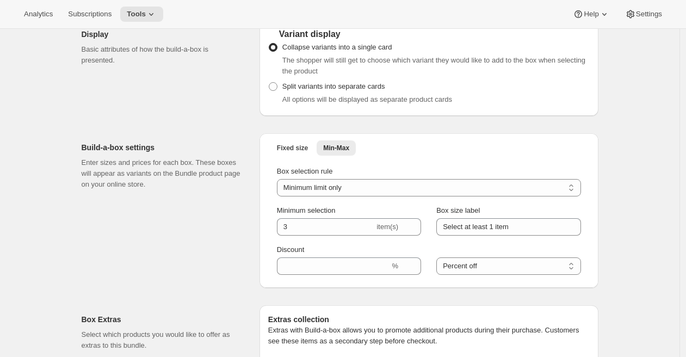
scroll to position [864, 0]
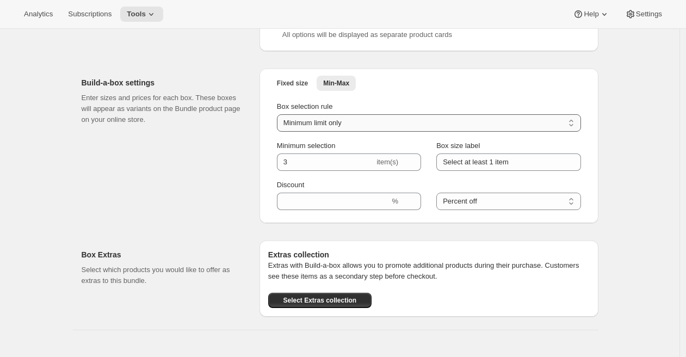
click at [311, 125] on select "Minimum limit only Maximum limit only Minimum and Maximum limits" at bounding box center [429, 122] width 304 height 17
click at [237, 208] on div "Build-a-box settings Enter sizes and prices for each box. These boxes will appe…" at bounding box center [166, 146] width 169 height 155
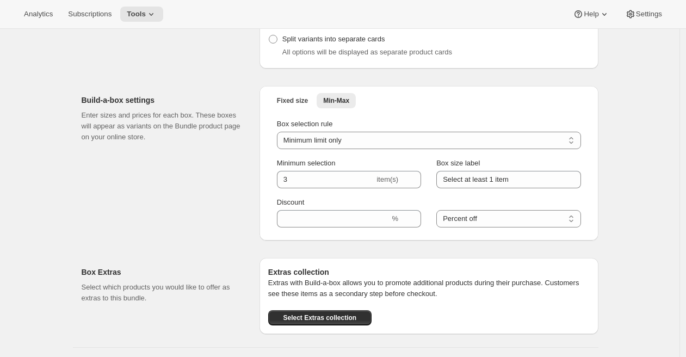
scroll to position [833, 0]
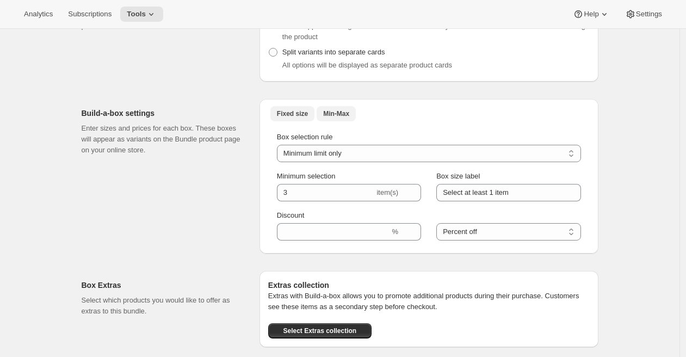
click at [287, 118] on span "Fixed size" at bounding box center [292, 113] width 31 height 9
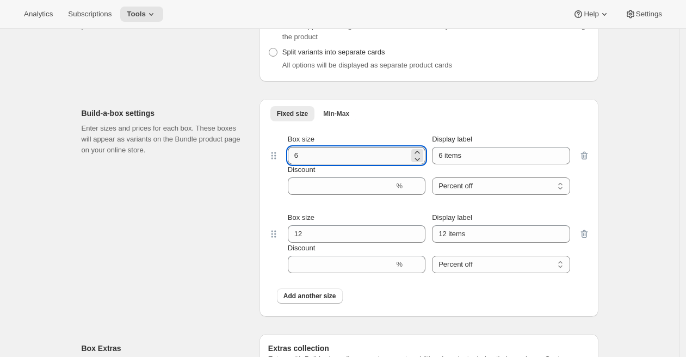
click at [313, 157] on input "6" at bounding box center [348, 155] width 121 height 17
type input "3"
click at [299, 239] on input "12" at bounding box center [348, 233] width 121 height 17
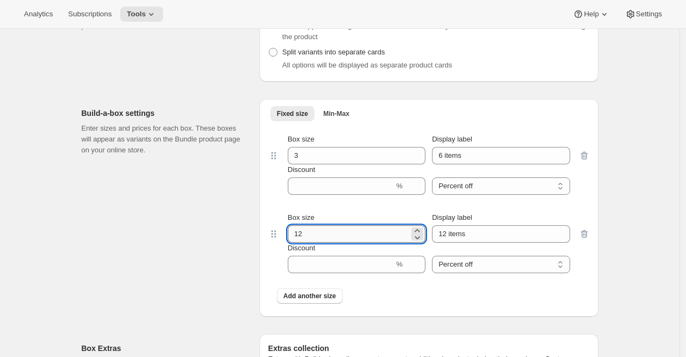
click at [299, 239] on input "12" at bounding box center [348, 233] width 121 height 17
type input "6"
click at [248, 197] on div "Build-a-box settings Enter sizes and prices for each box. These boxes will appe…" at bounding box center [166, 208] width 169 height 218
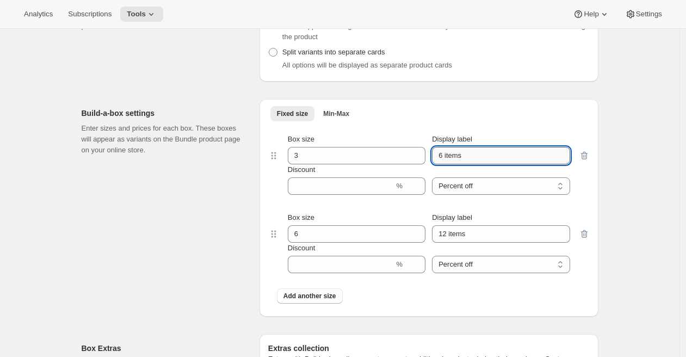
click at [448, 158] on input "6 items" at bounding box center [501, 155] width 138 height 17
click at [442, 160] on input "6 items" at bounding box center [501, 155] width 138 height 17
type input "3 items"
click at [444, 236] on input "12 items" at bounding box center [501, 233] width 138 height 17
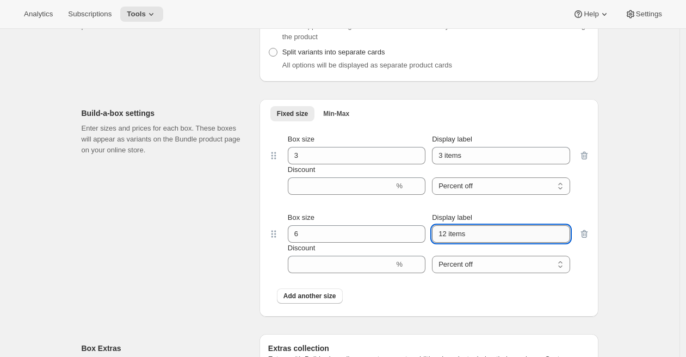
click at [444, 236] on input "12 items" at bounding box center [501, 233] width 138 height 17
type input "6 items"
click at [243, 246] on div "Build-a-box settings Enter sizes and prices for each box. These boxes will appe…" at bounding box center [166, 208] width 169 height 218
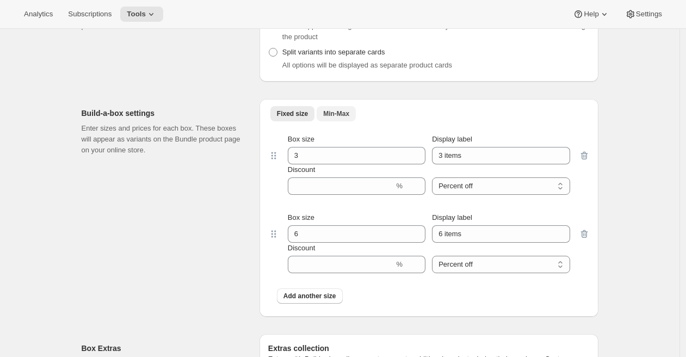
click at [340, 121] on button "Min-Max" at bounding box center [336, 113] width 39 height 15
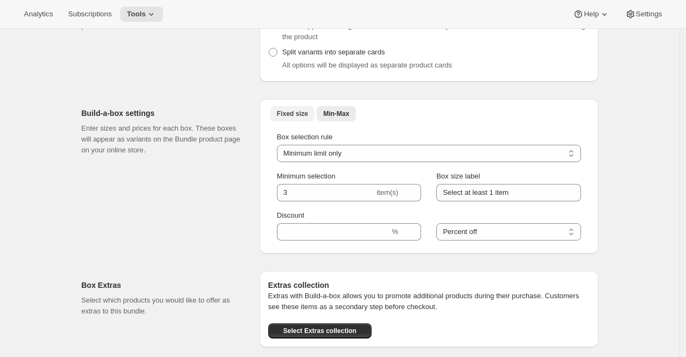
click at [297, 116] on span "Fixed size" at bounding box center [292, 113] width 31 height 9
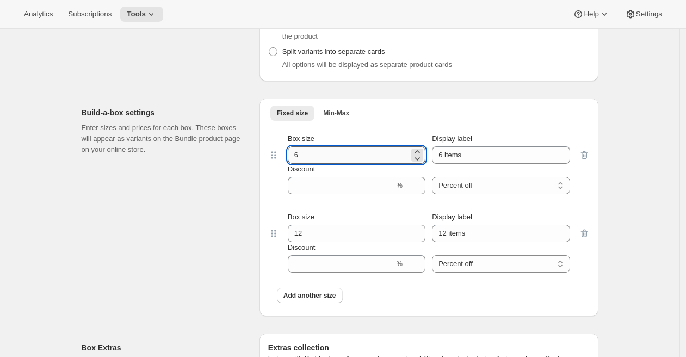
click at [294, 156] on input "6" at bounding box center [348, 154] width 121 height 17
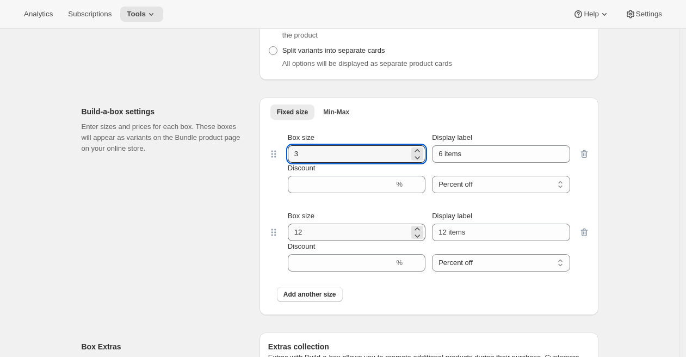
type input "3"
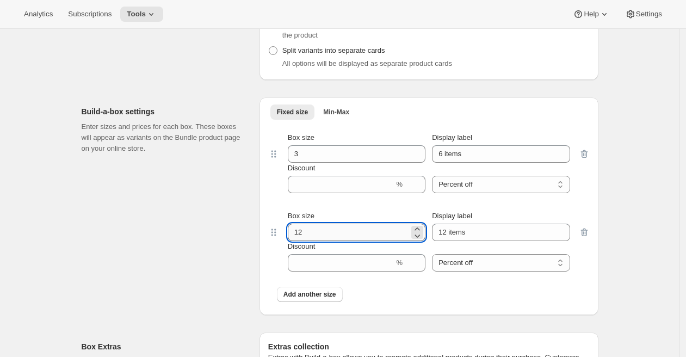
click at [299, 234] on input "12" at bounding box center [348, 232] width 121 height 17
type input "6"
click at [441, 154] on input "6 items" at bounding box center [501, 153] width 138 height 17
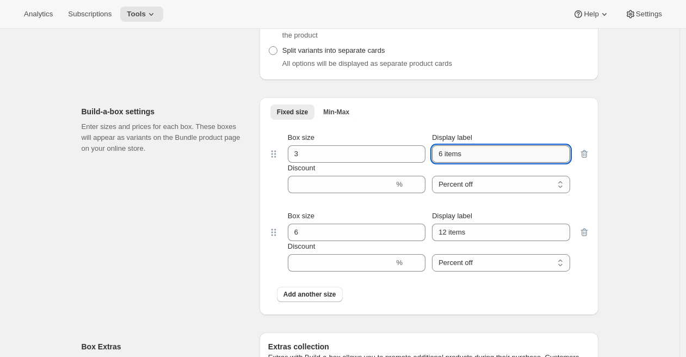
click at [441, 154] on input "6 items" at bounding box center [501, 153] width 138 height 17
type input "3 items"
click at [442, 235] on input "12 items" at bounding box center [501, 232] width 138 height 17
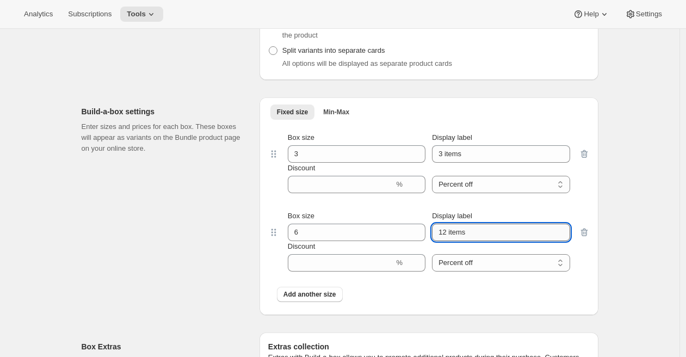
click at [442, 235] on input "12 items" at bounding box center [501, 232] width 138 height 17
type input "6 items"
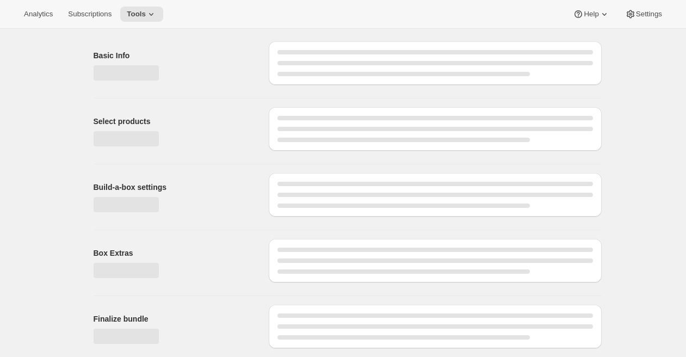
type input "6"
type input "6 items"
type input "3"
type input "3 items"
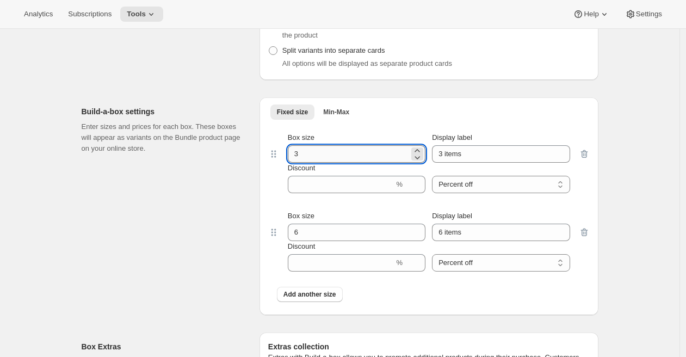
click at [296, 156] on input "3" at bounding box center [348, 153] width 121 height 17
type input "6"
click at [298, 235] on input "6" at bounding box center [348, 232] width 121 height 17
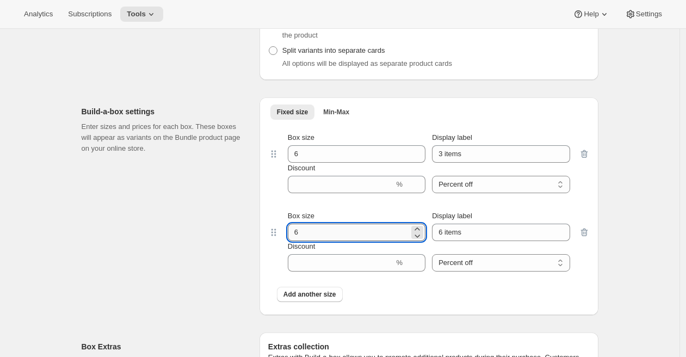
click at [298, 235] on input "6" at bounding box center [348, 232] width 121 height 17
type input "12"
click at [440, 157] on input "3 items" at bounding box center [501, 153] width 138 height 17
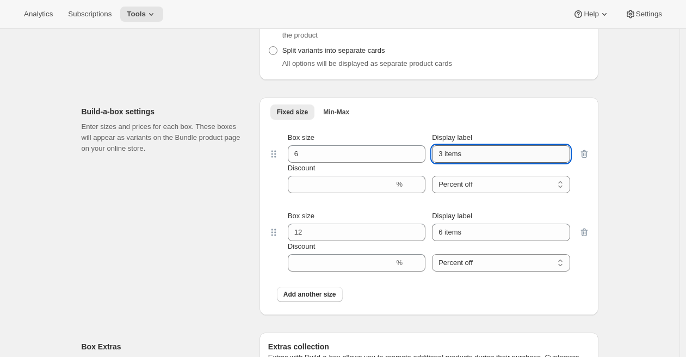
click at [440, 157] on input "3 items" at bounding box center [501, 153] width 138 height 17
type input "6 items"
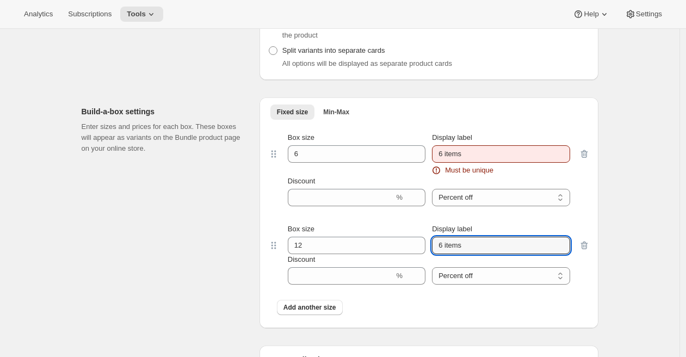
click at [440, 237] on div "Display label 6 items" at bounding box center [501, 239] width 138 height 30
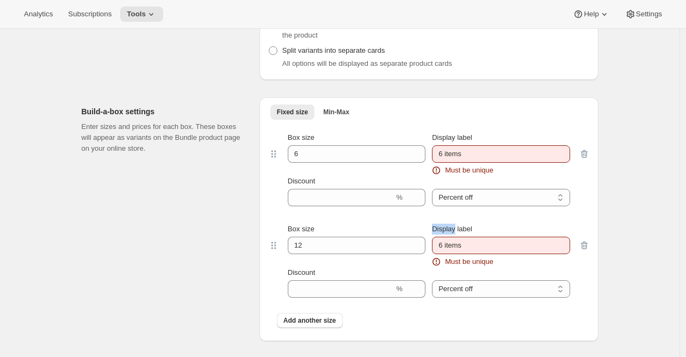
click at [440, 234] on label "Display label" at bounding box center [452, 229] width 40 height 11
click at [440, 237] on input "6 items" at bounding box center [501, 245] width 138 height 17
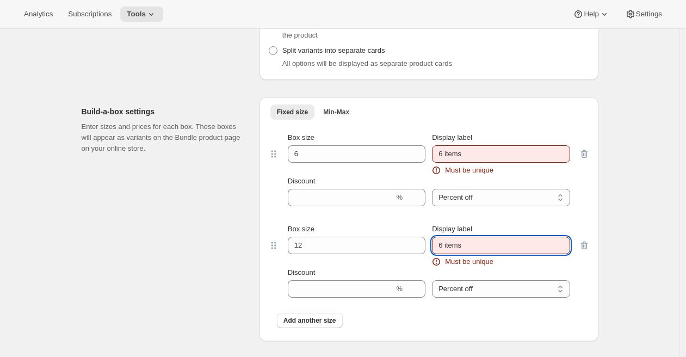
click at [442, 247] on input "6 items" at bounding box center [501, 245] width 138 height 17
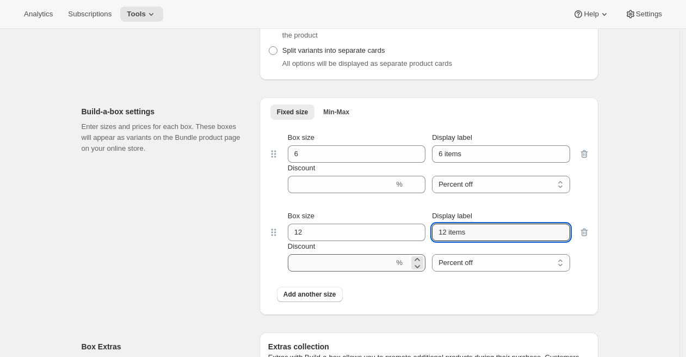
type input "12 items"
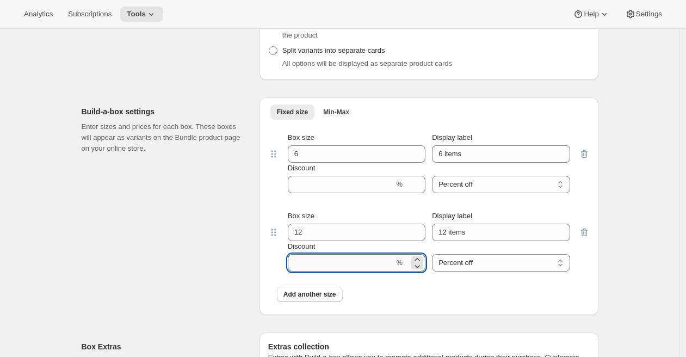
click at [380, 270] on input "Discount" at bounding box center [341, 262] width 107 height 17
type input "5"
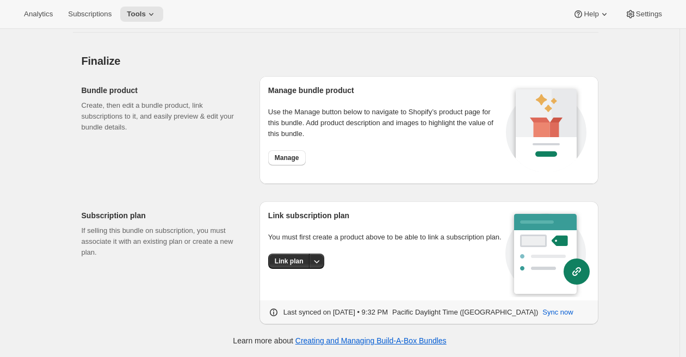
scroll to position [35, 0]
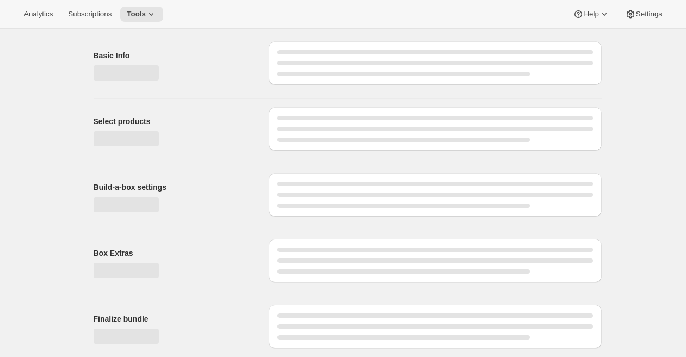
type input "12"
type input "12 items"
type input "5"
type input "6"
type input "6 items"
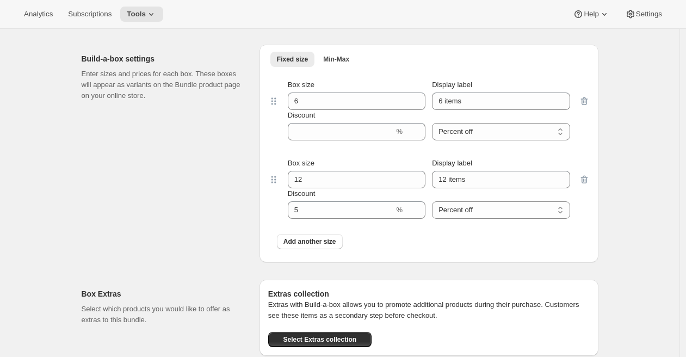
scroll to position [840, 0]
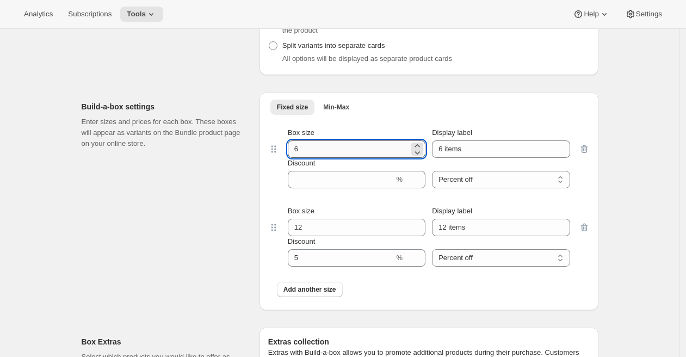
click at [297, 153] on input "6" at bounding box center [348, 148] width 121 height 17
type input "3"
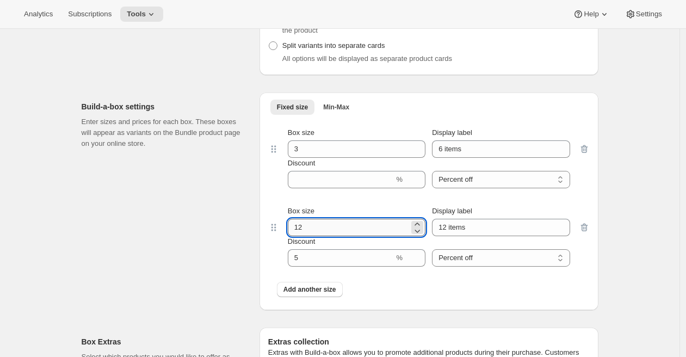
click at [299, 229] on input "12" at bounding box center [348, 227] width 121 height 17
type input "6"
click at [441, 153] on input "6 items" at bounding box center [501, 148] width 138 height 17
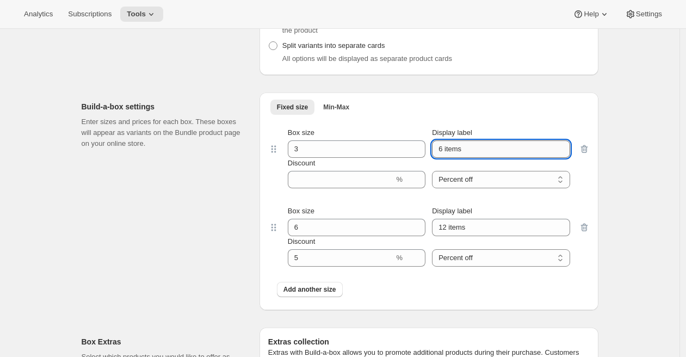
click at [441, 153] on input "6 items" at bounding box center [501, 148] width 138 height 17
type input "3 items"
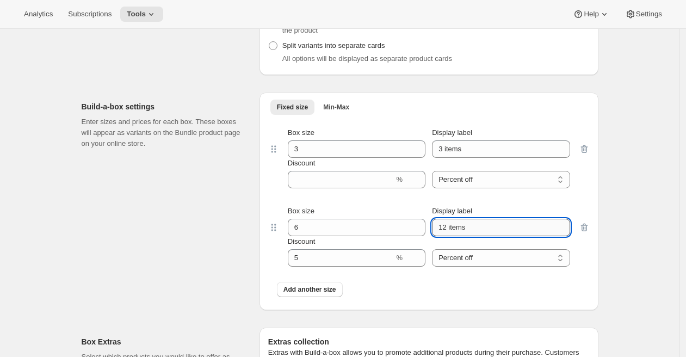
click at [443, 228] on input "12 items" at bounding box center [501, 227] width 138 height 17
type input "6 items"
click at [329, 257] on input "Discount" at bounding box center [341, 257] width 107 height 17
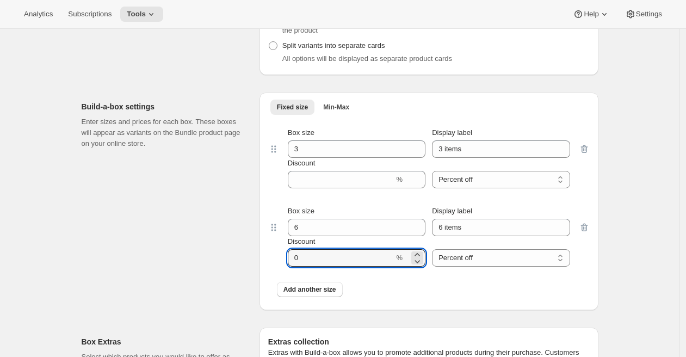
type input "0"
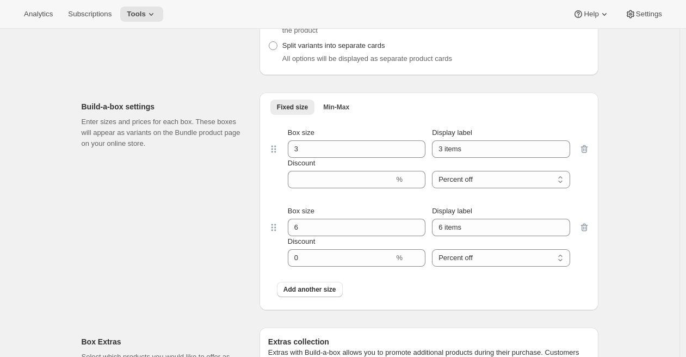
scroll to position [35, 0]
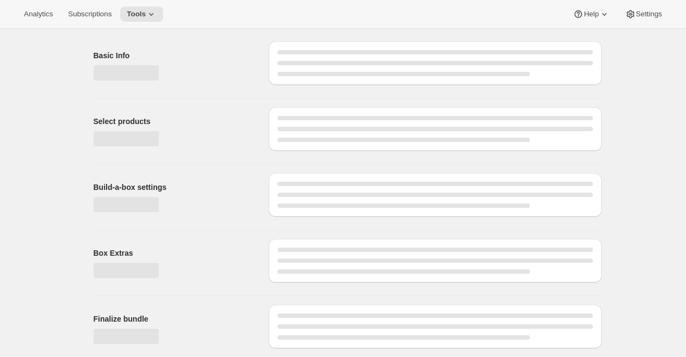
type input "6"
type input "6 items"
type input "3"
type input "3 items"
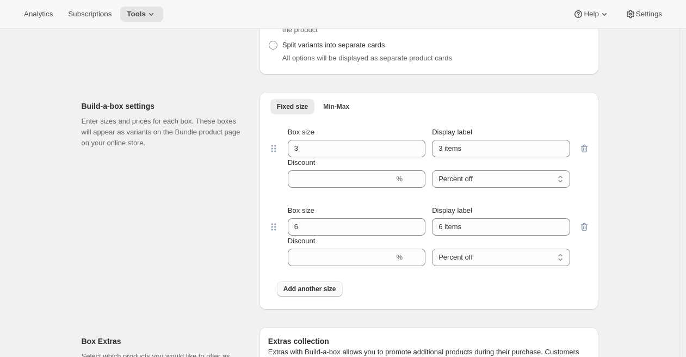
click at [299, 296] on button "Add another size" at bounding box center [310, 288] width 66 height 15
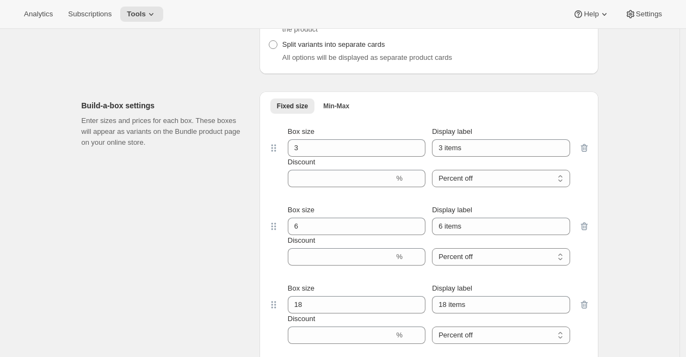
scroll to position [842, 0]
click at [308, 303] on input "18" at bounding box center [348, 303] width 121 height 17
click at [299, 305] on input "18" at bounding box center [348, 303] width 121 height 17
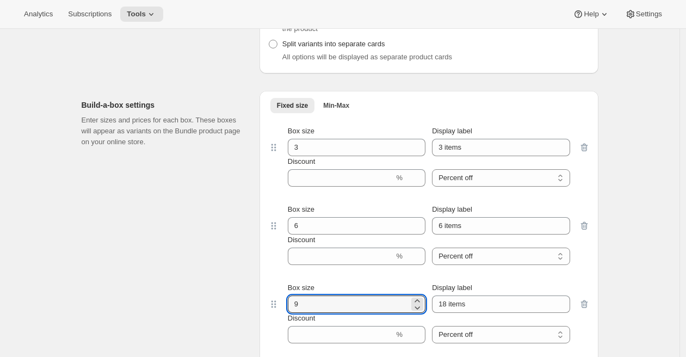
type input "9"
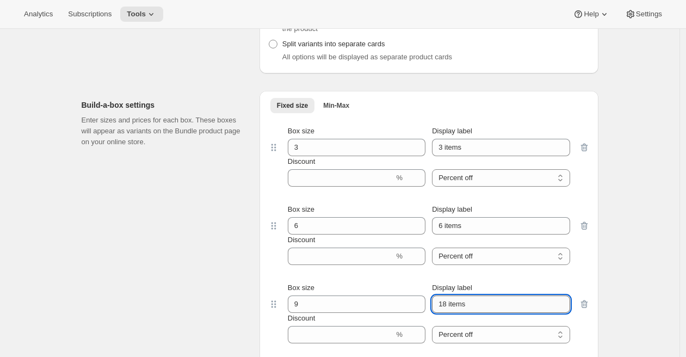
click at [444, 306] on input "18 items" at bounding box center [501, 303] width 138 height 17
click at [486, 307] on input "9 items" at bounding box center [501, 303] width 138 height 17
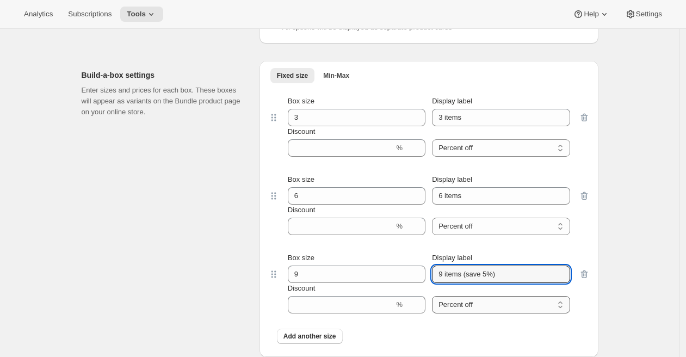
scroll to position [899, 0]
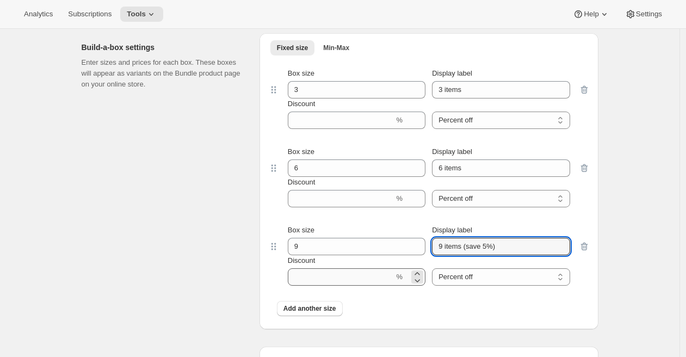
type input "9 items (save 5%)"
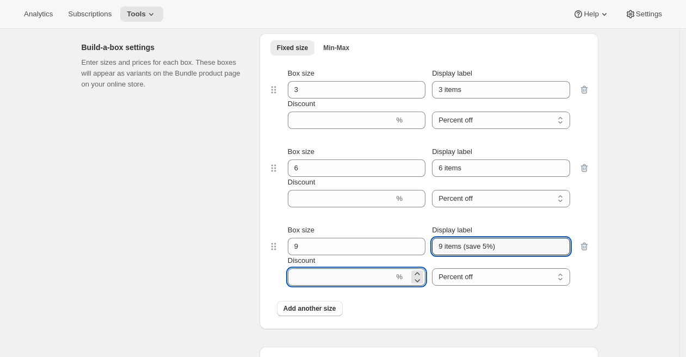
click at [333, 286] on input "Discount" at bounding box center [341, 276] width 107 height 17
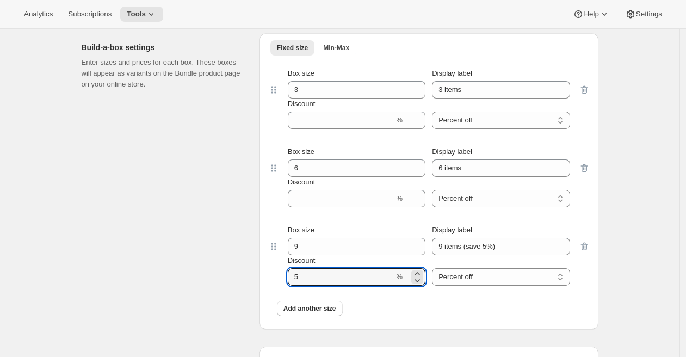
type input "5"
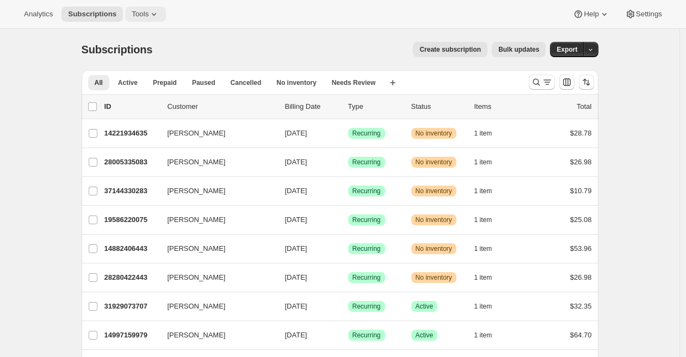
click at [155, 13] on icon at bounding box center [154, 14] width 4 height 3
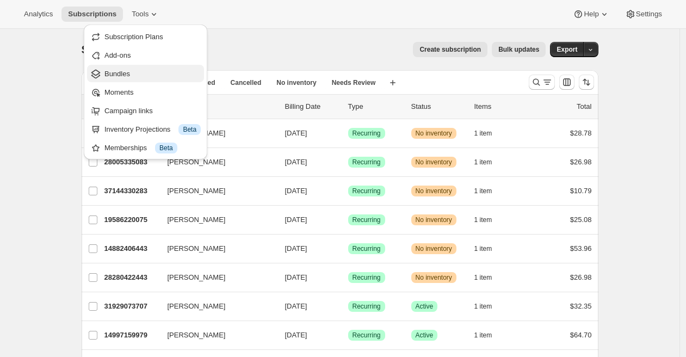
click at [132, 71] on span "Bundles" at bounding box center [152, 74] width 96 height 11
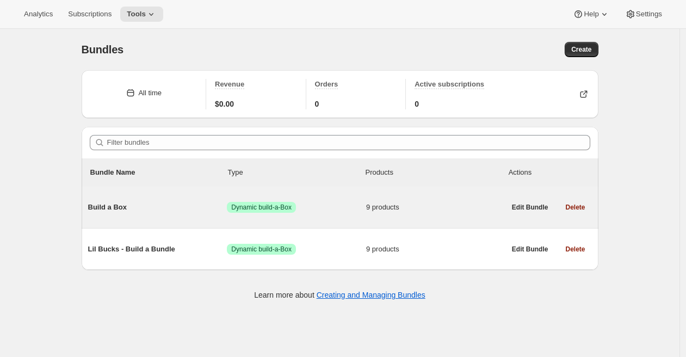
click at [125, 218] on div "Build a Box Success Dynamic build-a-Box 9 products" at bounding box center [296, 207] width 417 height 28
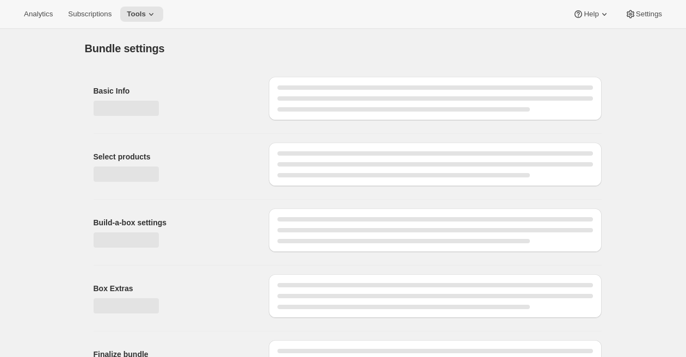
type input "Build a Box"
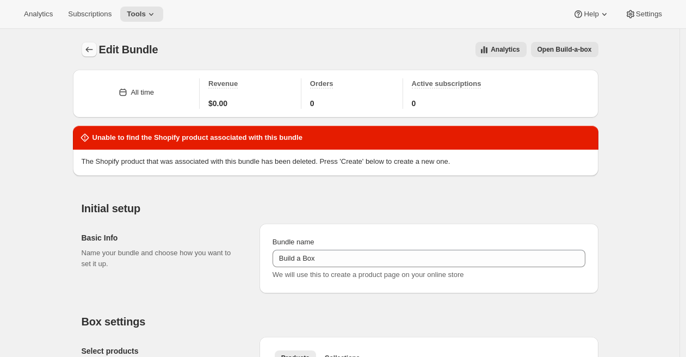
click at [92, 44] on button "Bundles" at bounding box center [89, 49] width 15 height 15
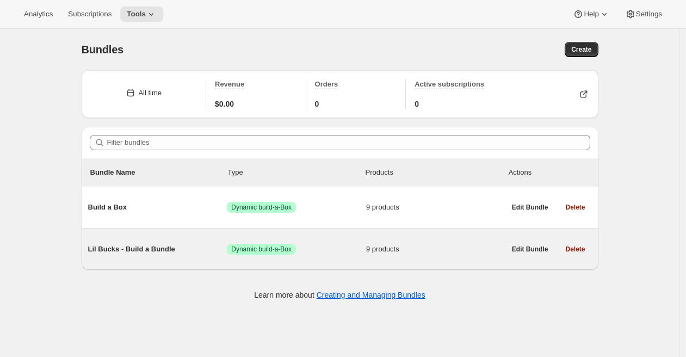
click at [118, 249] on span "Lil Bucks - Build a Bundle" at bounding box center [157, 249] width 139 height 11
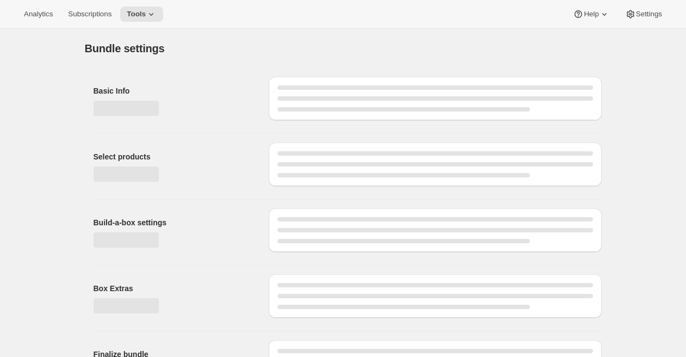
type input "Lil Bucks - Build a Bundle"
radio input "true"
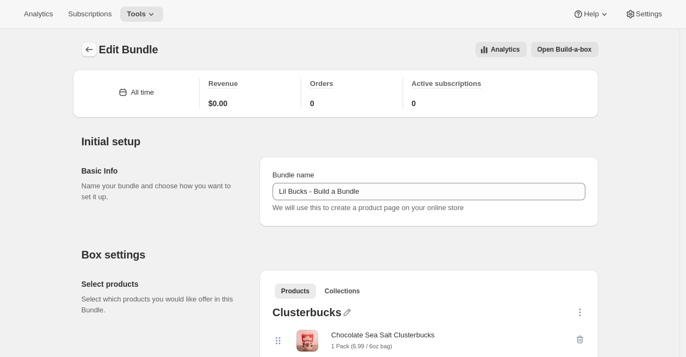
click at [94, 50] on icon "Bundles" at bounding box center [89, 49] width 11 height 11
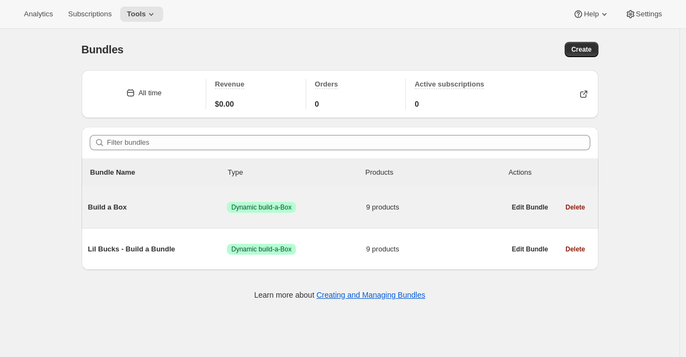
click at [114, 214] on div "Build a Box Success Dynamic build-a-Box 9 products" at bounding box center [296, 207] width 417 height 28
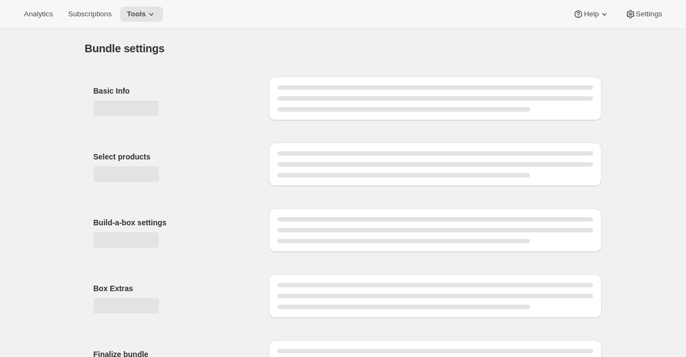
type input "Build a Box"
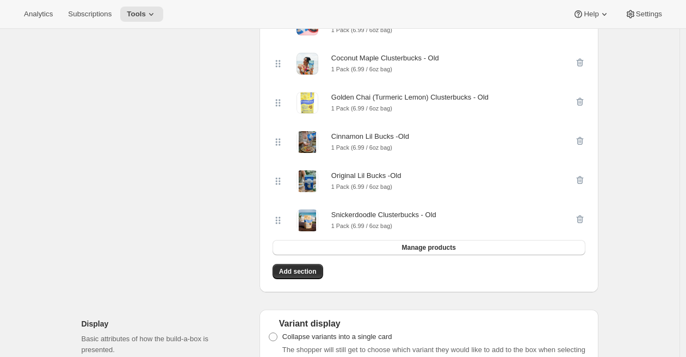
scroll to position [487, 0]
click at [427, 250] on span "Manage products" at bounding box center [428, 247] width 54 height 9
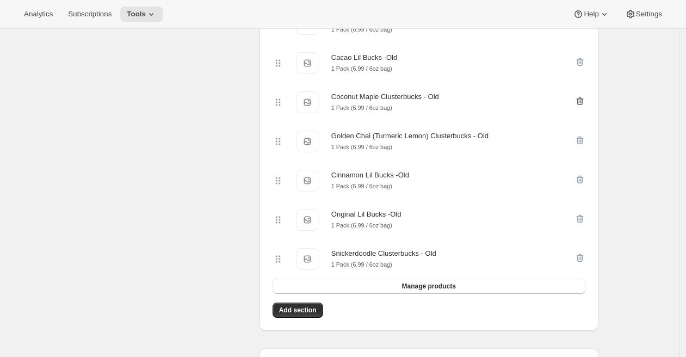
click at [585, 103] on icon "button" at bounding box center [580, 101] width 11 height 11
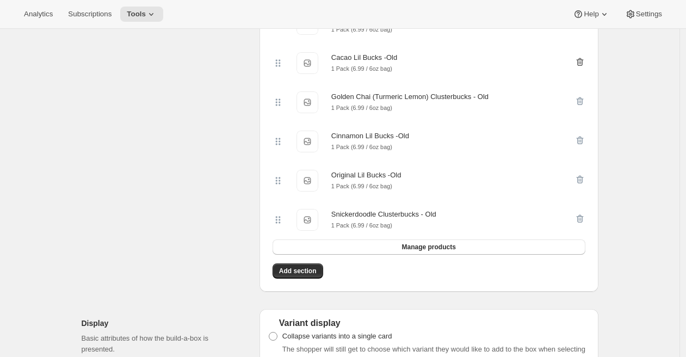
click at [580, 67] on icon "button" at bounding box center [580, 62] width 11 height 11
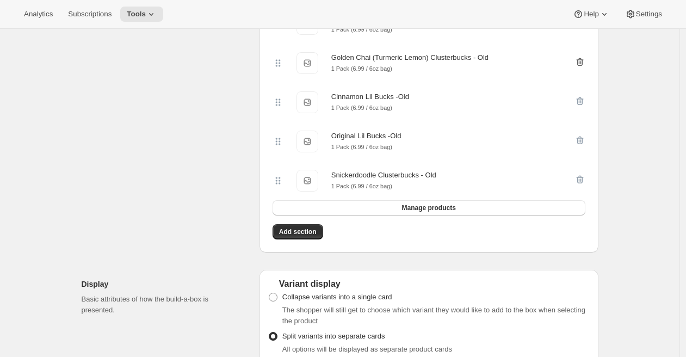
click at [579, 59] on icon "button" at bounding box center [580, 62] width 11 height 11
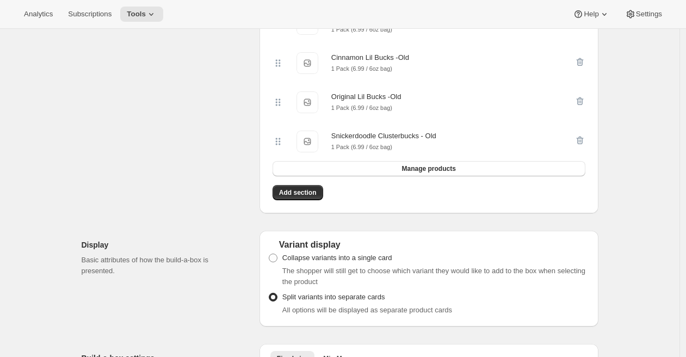
click at [579, 59] on icon "button" at bounding box center [580, 62] width 11 height 11
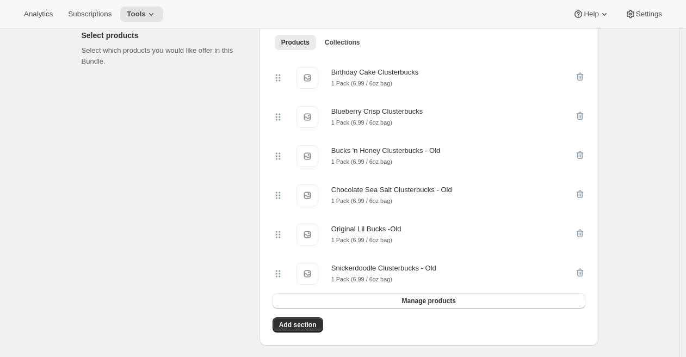
scroll to position [376, 0]
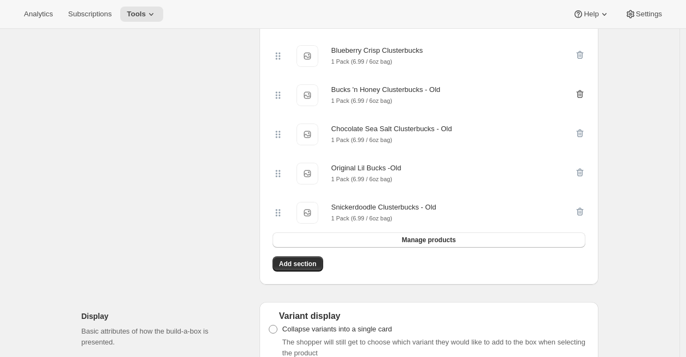
click at [585, 98] on icon "button" at bounding box center [580, 94] width 11 height 11
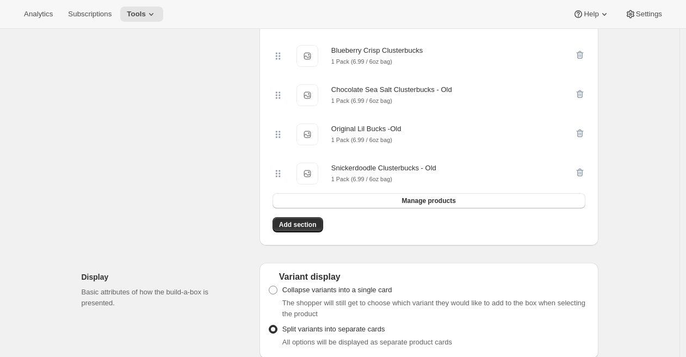
click at [585, 98] on icon "button" at bounding box center [580, 94] width 11 height 11
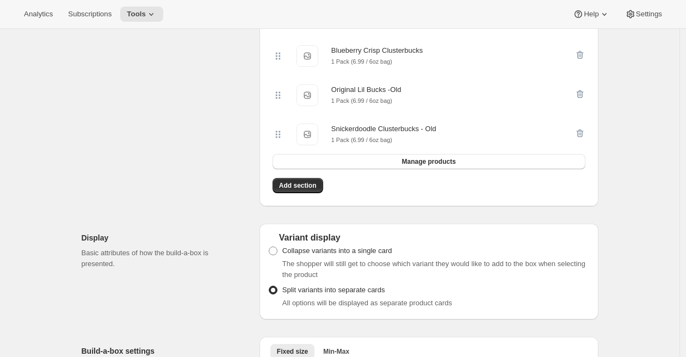
click at [585, 98] on icon "button" at bounding box center [580, 94] width 11 height 11
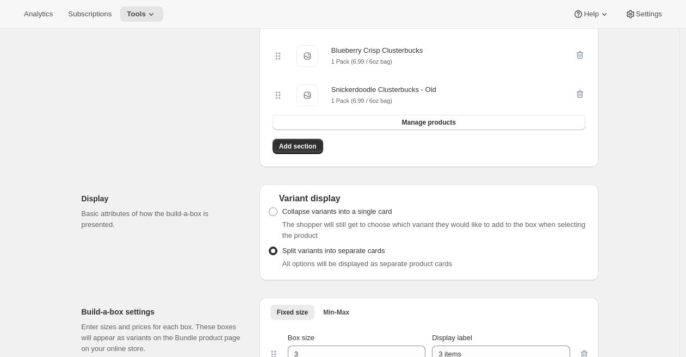
click at [585, 98] on icon "button" at bounding box center [580, 94] width 11 height 11
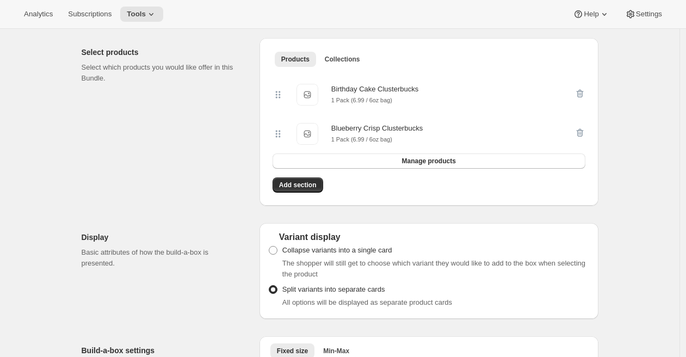
scroll to position [280, 0]
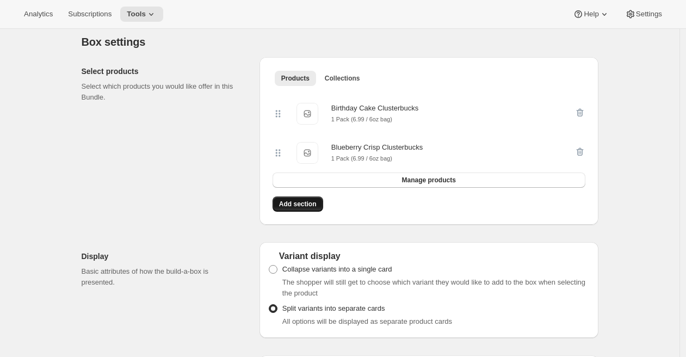
click at [302, 204] on span "Add section" at bounding box center [298, 204] width 38 height 9
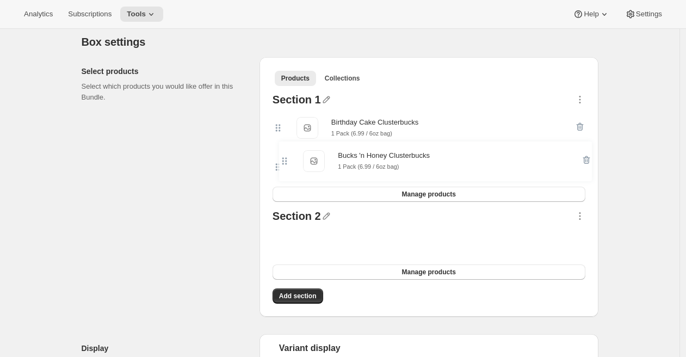
drag, startPoint x: 283, startPoint y: 246, endPoint x: 285, endPoint y: 155, distance: 91.4
click at [285, 155] on div "Section 1 Birthday Cake Clusterbucks Birthday Cake Clusterbucks 1 Pack (6.99 / …" at bounding box center [429, 199] width 322 height 218
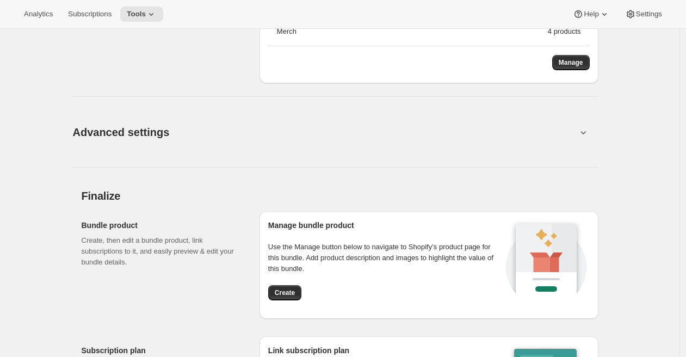
scroll to position [1080, 0]
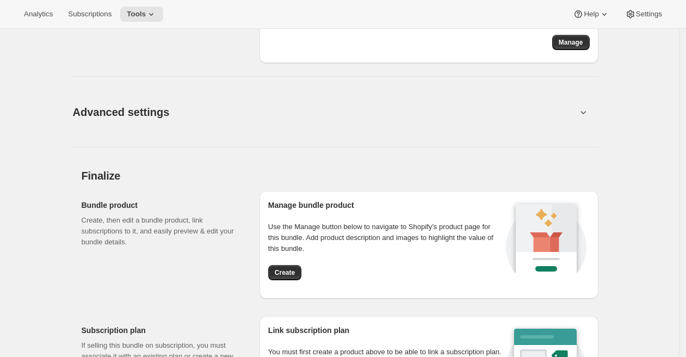
click at [139, 112] on span "Advanced settings" at bounding box center [121, 111] width 97 height 17
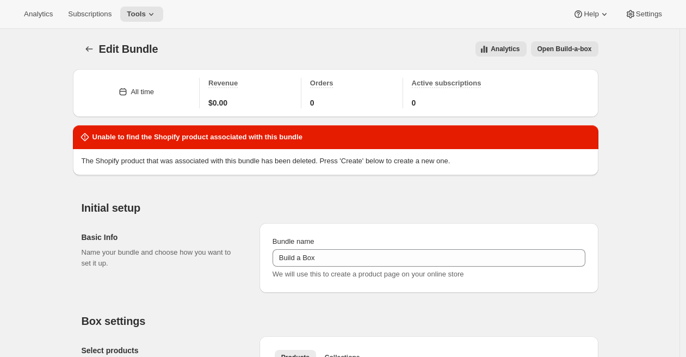
scroll to position [0, 0]
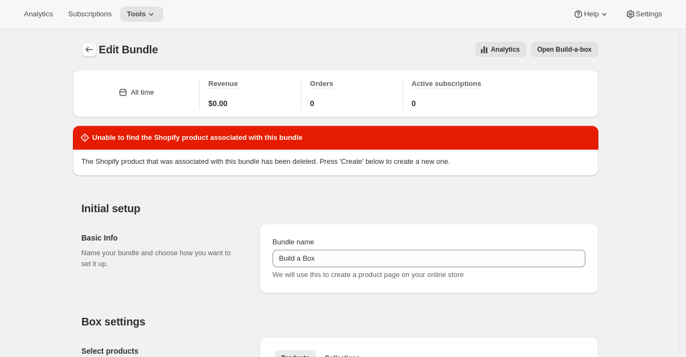
click at [90, 50] on icon "Bundles" at bounding box center [89, 49] width 11 height 11
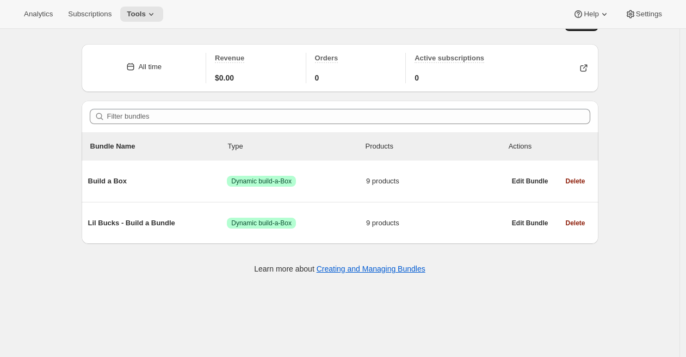
scroll to position [29, 0]
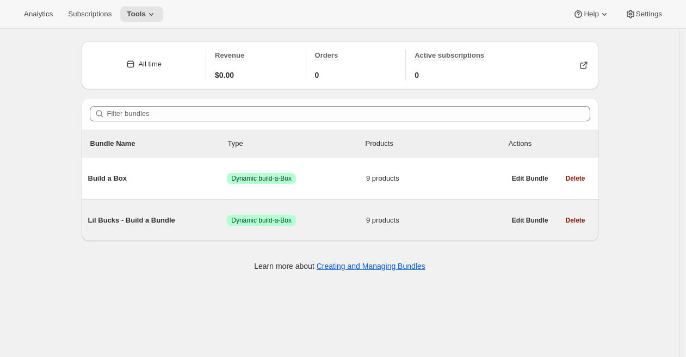
click at [126, 223] on span "Lil Bucks - Build a Bundle" at bounding box center [157, 220] width 139 height 11
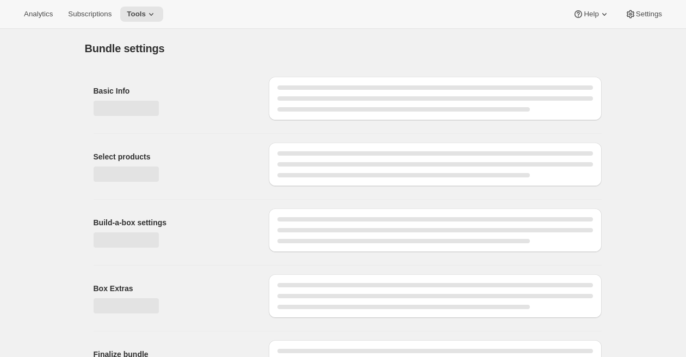
type input "Lil Bucks - Build a Bundle"
radio input "true"
